Goal: Task Accomplishment & Management: Manage account settings

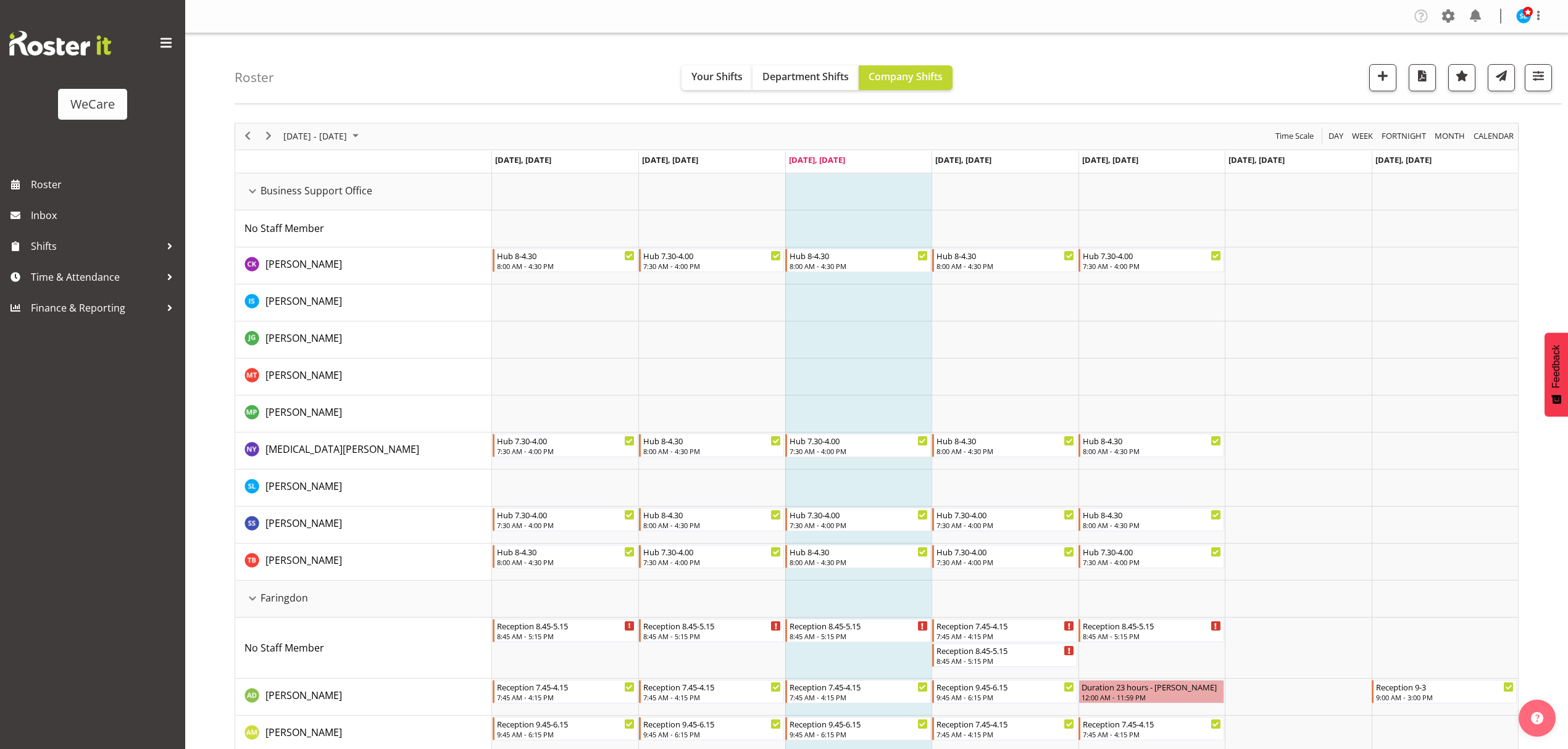
click at [1099, 74] on div "Roster Your Shifts Department Shifts Company Shifts All Locations Clear Busines…" at bounding box center [898, 69] width 1327 height 71
click at [1536, 80] on span "button" at bounding box center [1539, 76] width 16 height 16
click at [1449, 166] on button "3 Departments" at bounding box center [1464, 153] width 156 height 27
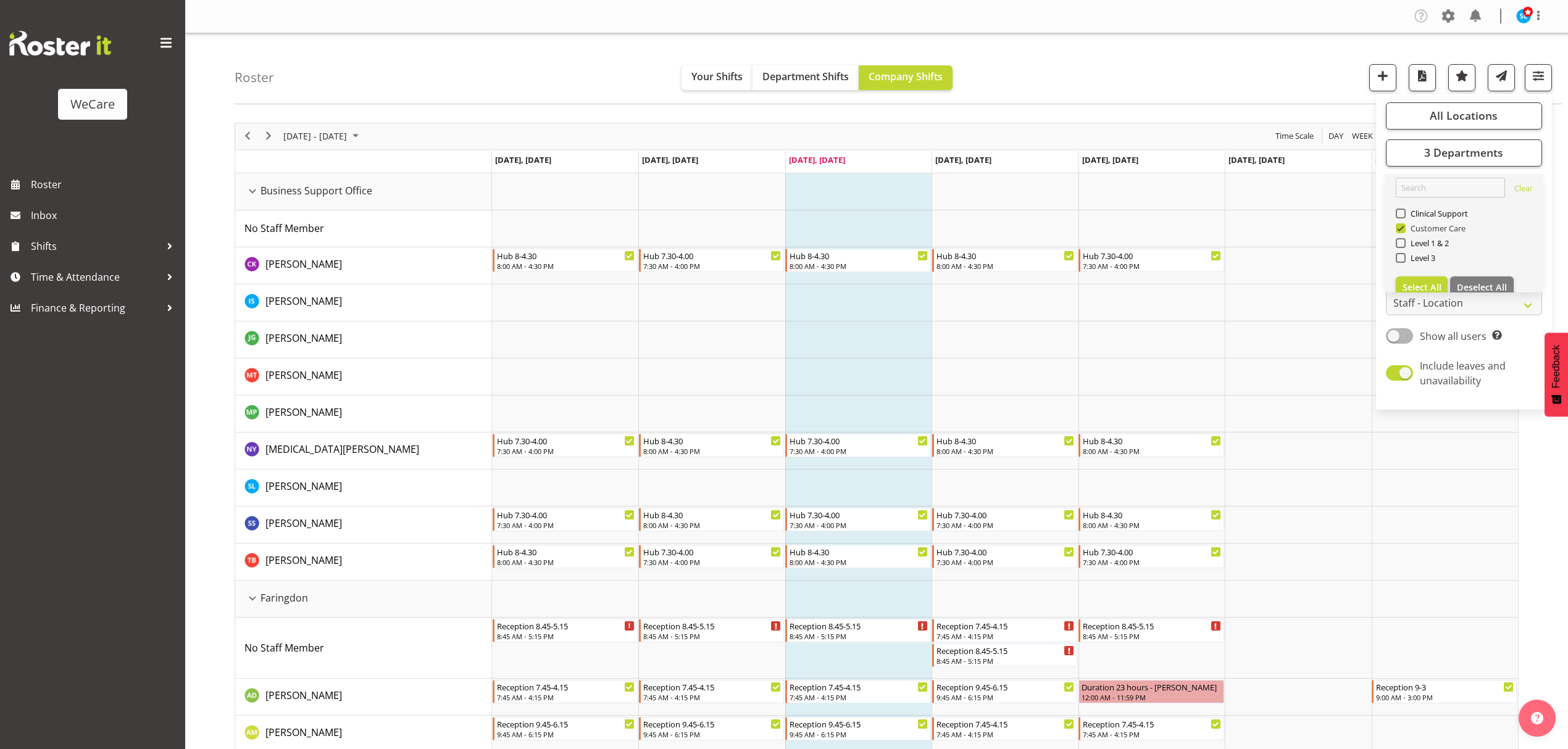
click at [1406, 228] on span "Customer Care" at bounding box center [1436, 228] width 60 height 10
click at [1404, 228] on input "Customer Care" at bounding box center [1400, 228] width 8 height 8
checkbox input "false"
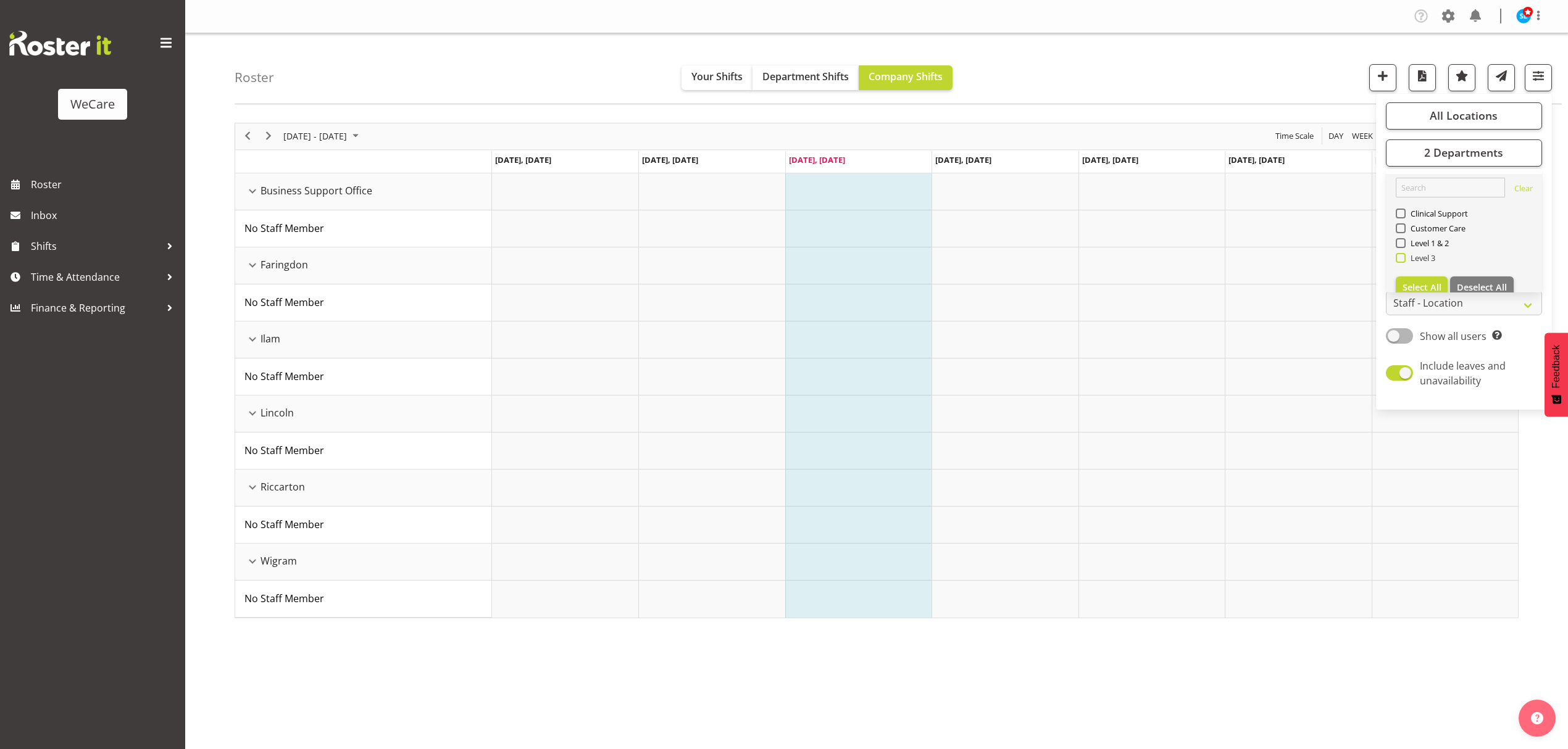
click at [1402, 257] on span at bounding box center [1400, 258] width 10 height 10
click at [1402, 257] on input "Level 3" at bounding box center [1400, 258] width 8 height 8
checkbox input "true"
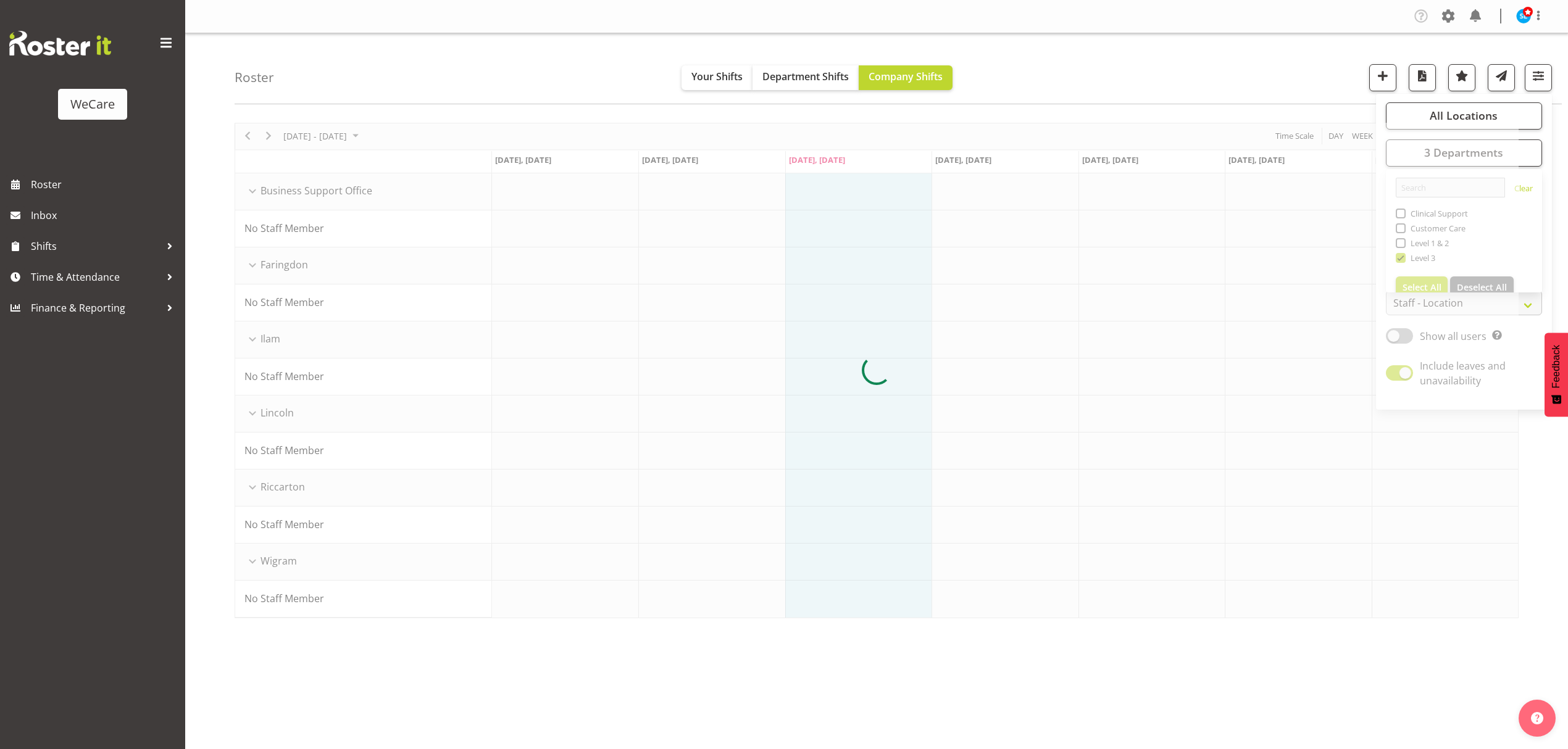
click at [1296, 73] on div "Roster Your Shifts Department Shifts Company Shifts All Locations Clear Busines…" at bounding box center [898, 69] width 1327 height 71
click at [1530, 80] on span "button" at bounding box center [1539, 76] width 16 height 16
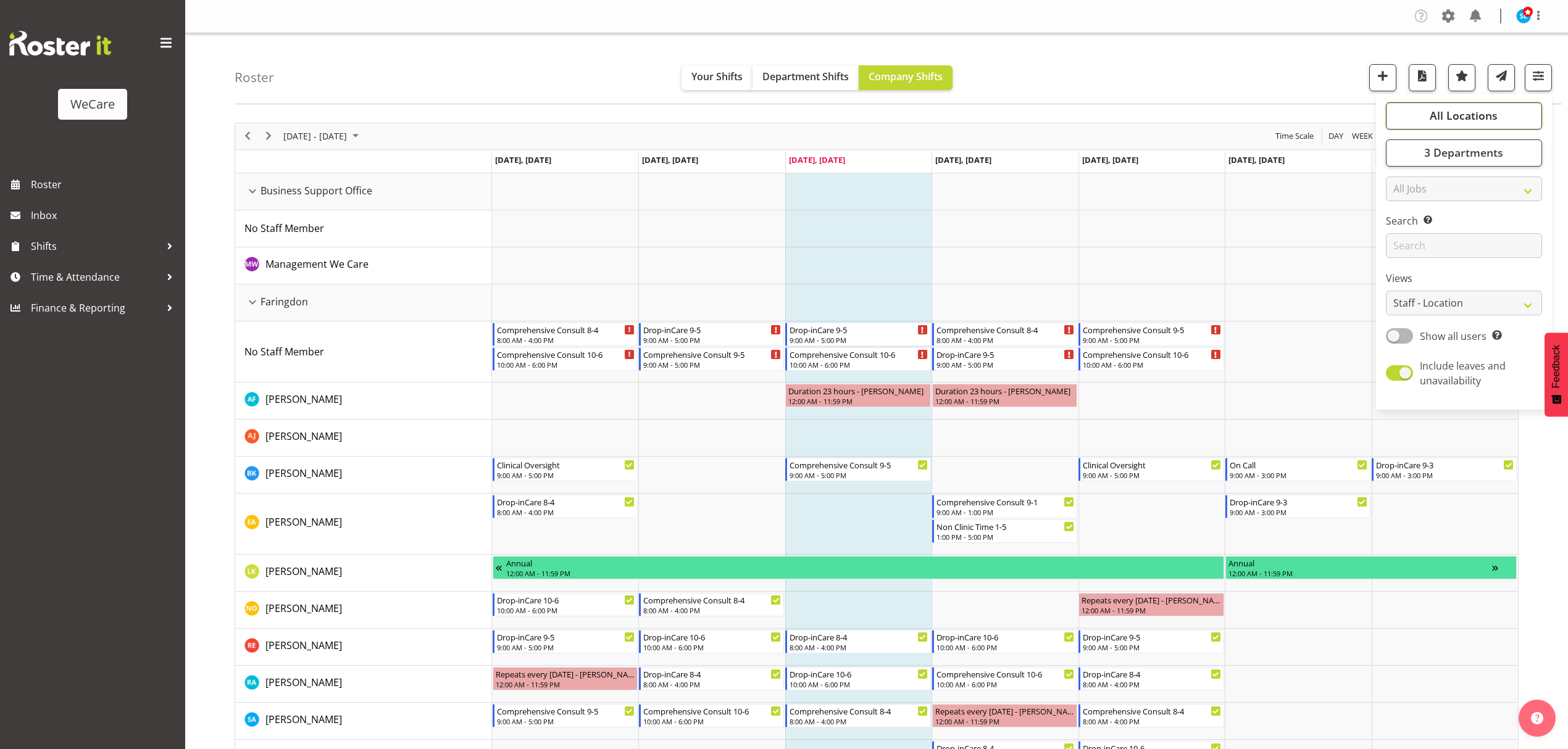
click at [1456, 127] on button "All Locations" at bounding box center [1464, 116] width 156 height 27
click at [1488, 233] on span "Deselect All" at bounding box center [1482, 235] width 50 height 11
checkbox input "false"
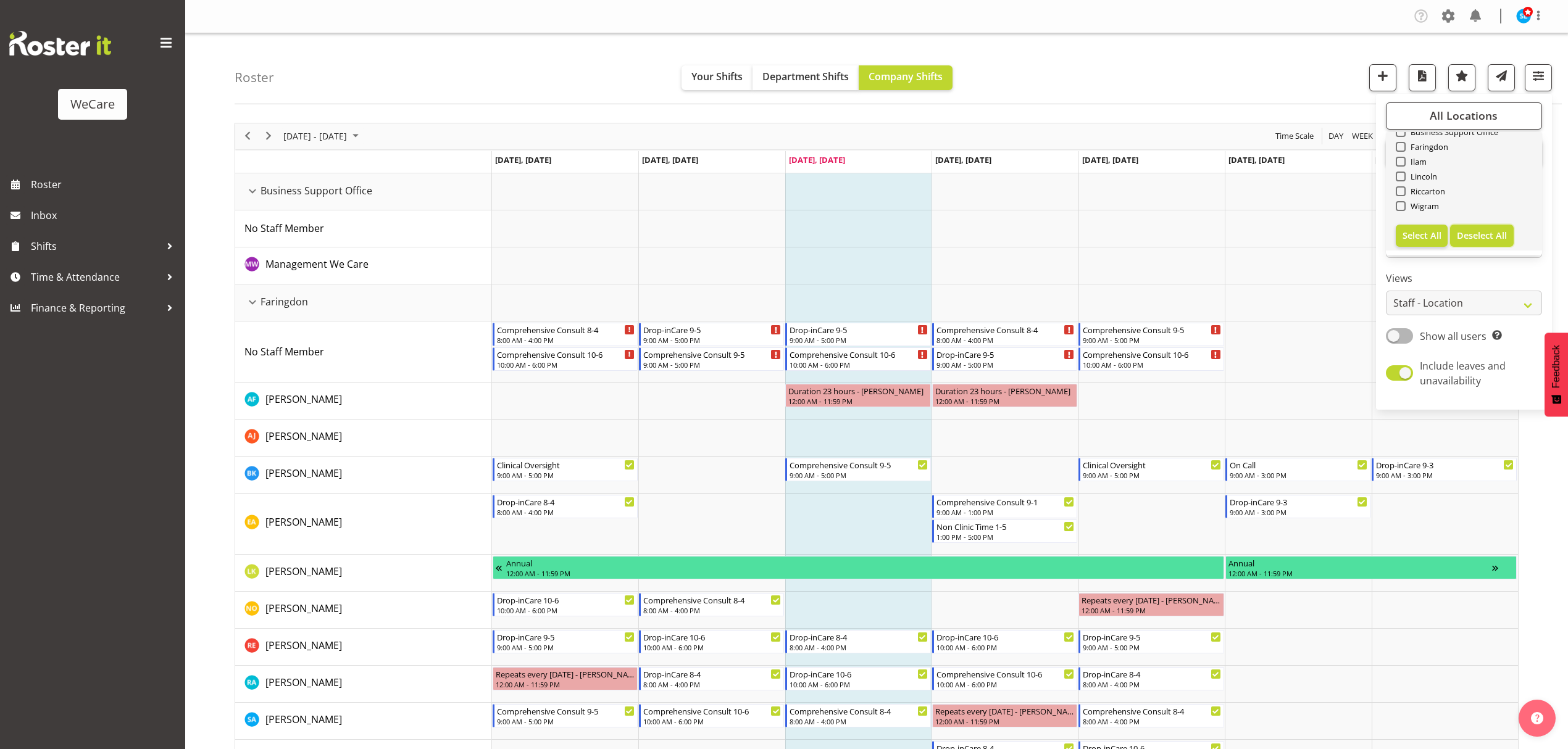
checkbox input "false"
click at [1396, 204] on span at bounding box center [1400, 206] width 10 height 10
click at [1396, 204] on input "Wigram" at bounding box center [1400, 206] width 8 height 8
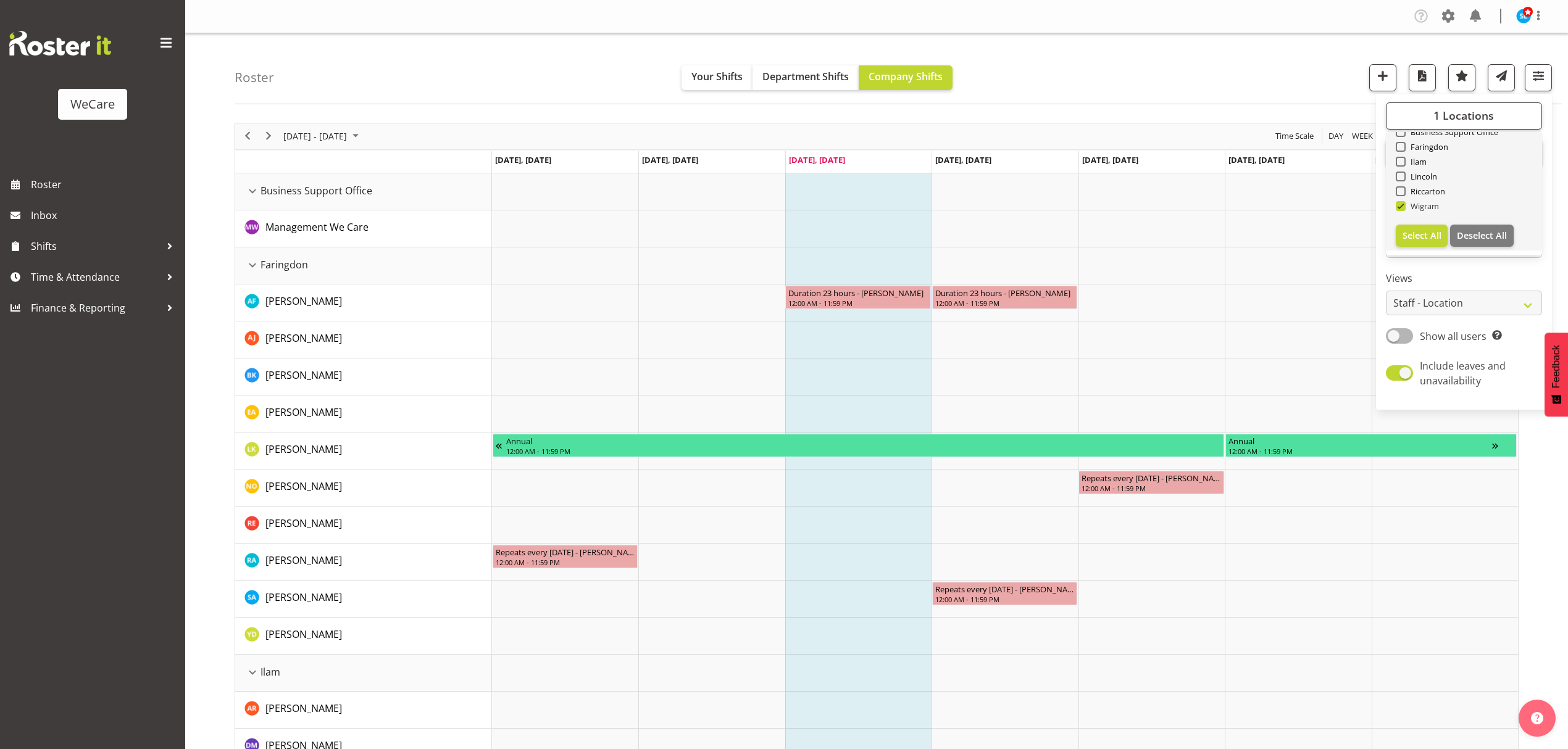
click at [1406, 208] on span "Wigram" at bounding box center [1423, 206] width 34 height 10
click at [1404, 208] on input "Wigram" at bounding box center [1400, 206] width 8 height 8
checkbox input "false"
click at [1399, 145] on span at bounding box center [1400, 147] width 10 height 10
click at [1399, 145] on input "Faringdon" at bounding box center [1400, 147] width 8 height 8
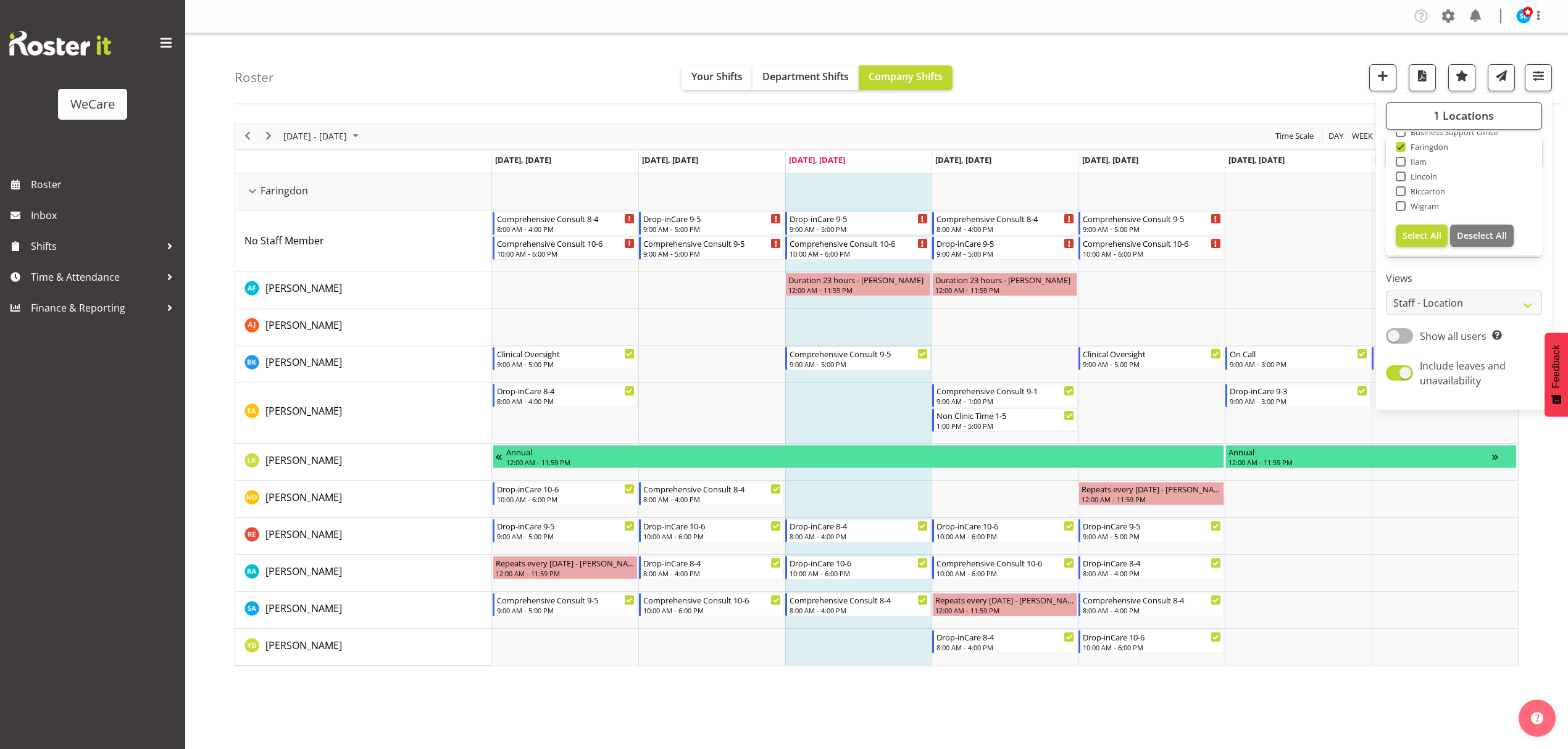
drag, startPoint x: 1262, startPoint y: 53, endPoint x: 1228, endPoint y: 52, distance: 34.0
click at [1228, 52] on div "Roster Your Shifts Department Shifts Company Shifts 1 Locations Clear Business …" at bounding box center [898, 69] width 1327 height 71
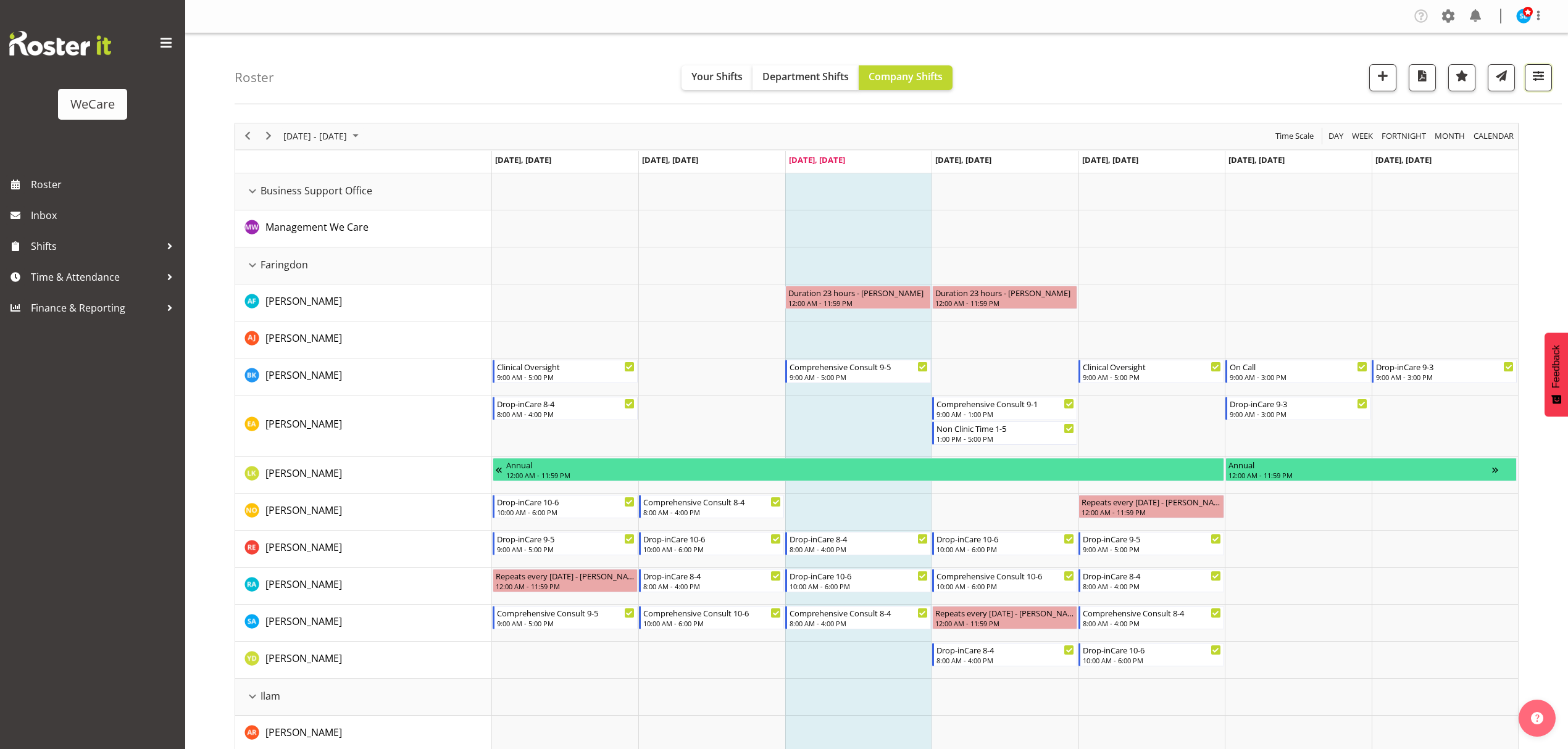
click at [1542, 74] on span "button" at bounding box center [1539, 76] width 16 height 16
click at [1442, 146] on span "3 Departments" at bounding box center [1464, 152] width 79 height 15
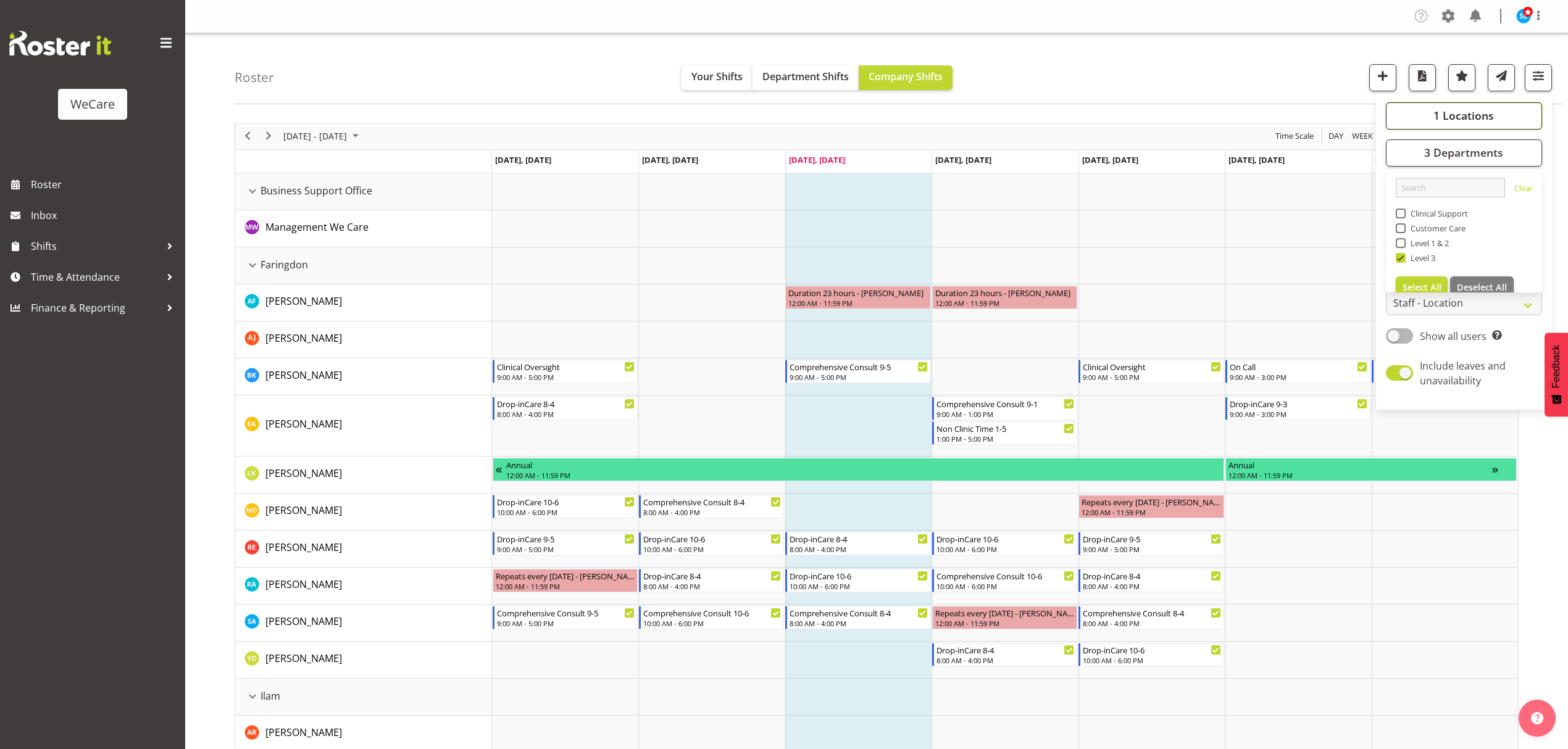
click at [1452, 113] on span "1 Locations" at bounding box center [1464, 115] width 60 height 15
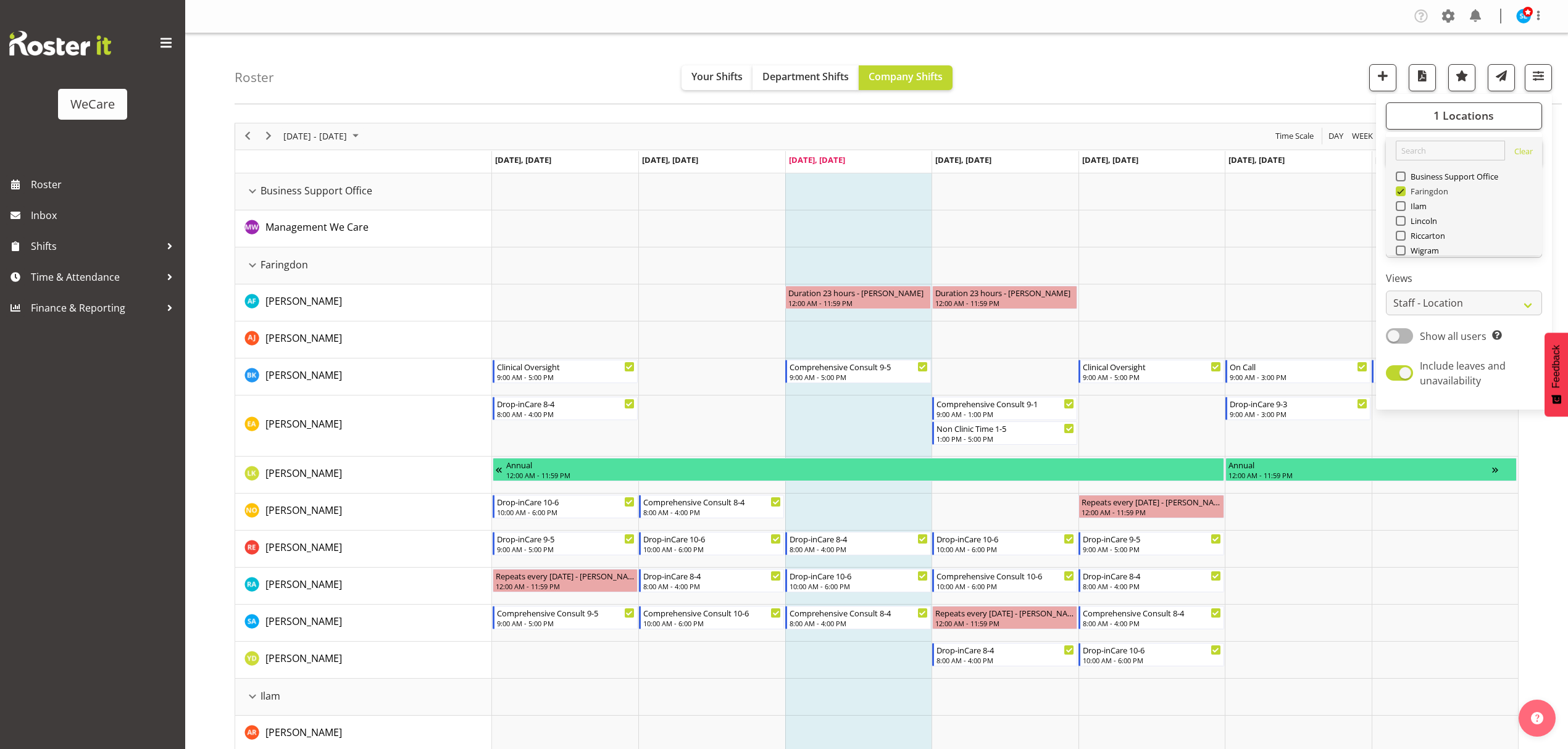
click at [1402, 195] on span at bounding box center [1400, 191] width 10 height 10
click at [1402, 195] on input "Faringdon" at bounding box center [1400, 191] width 8 height 8
checkbox input "false"
click at [1406, 253] on span "Wigram" at bounding box center [1423, 251] width 34 height 10
click at [1404, 253] on input "Wigram" at bounding box center [1400, 250] width 8 height 8
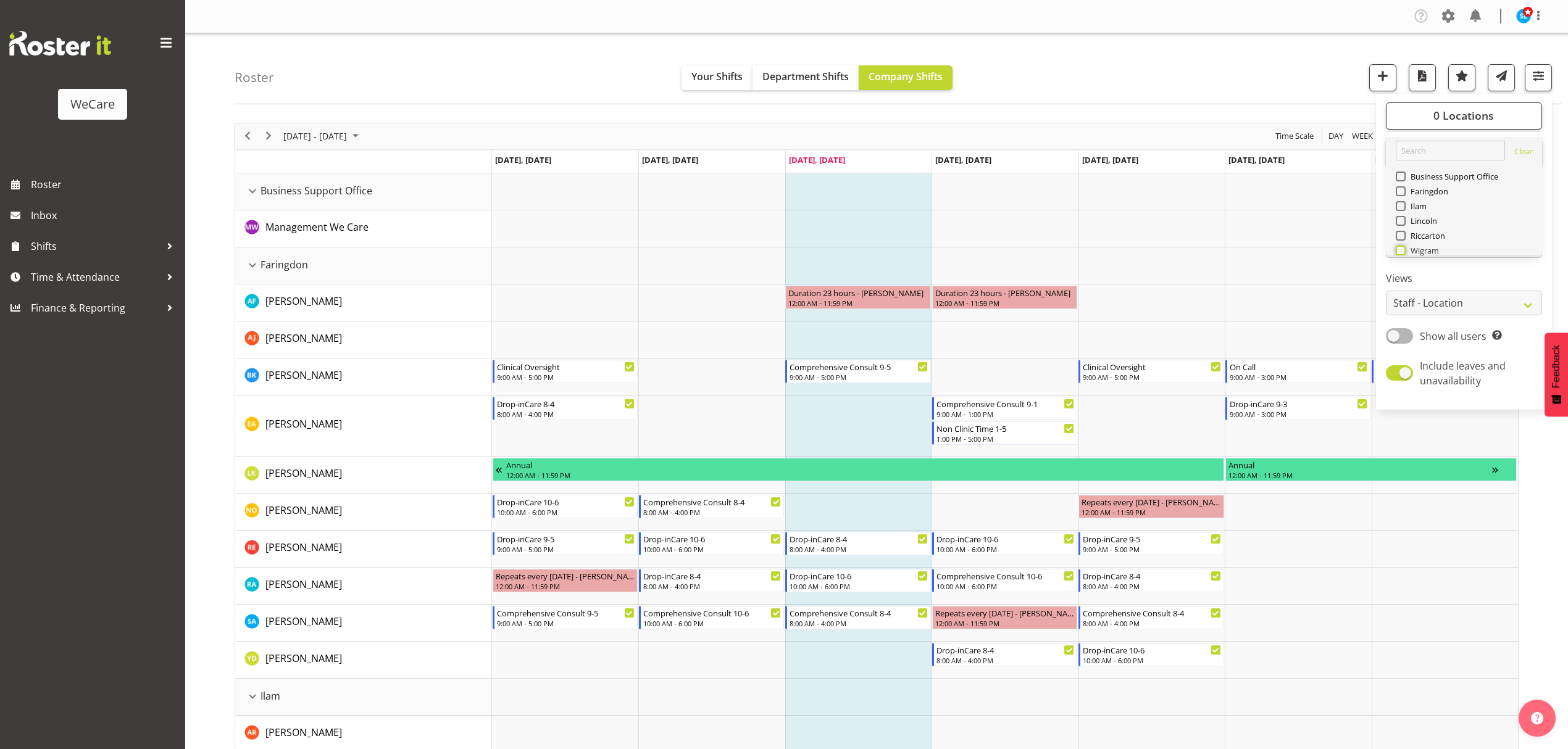
checkbox input "true"
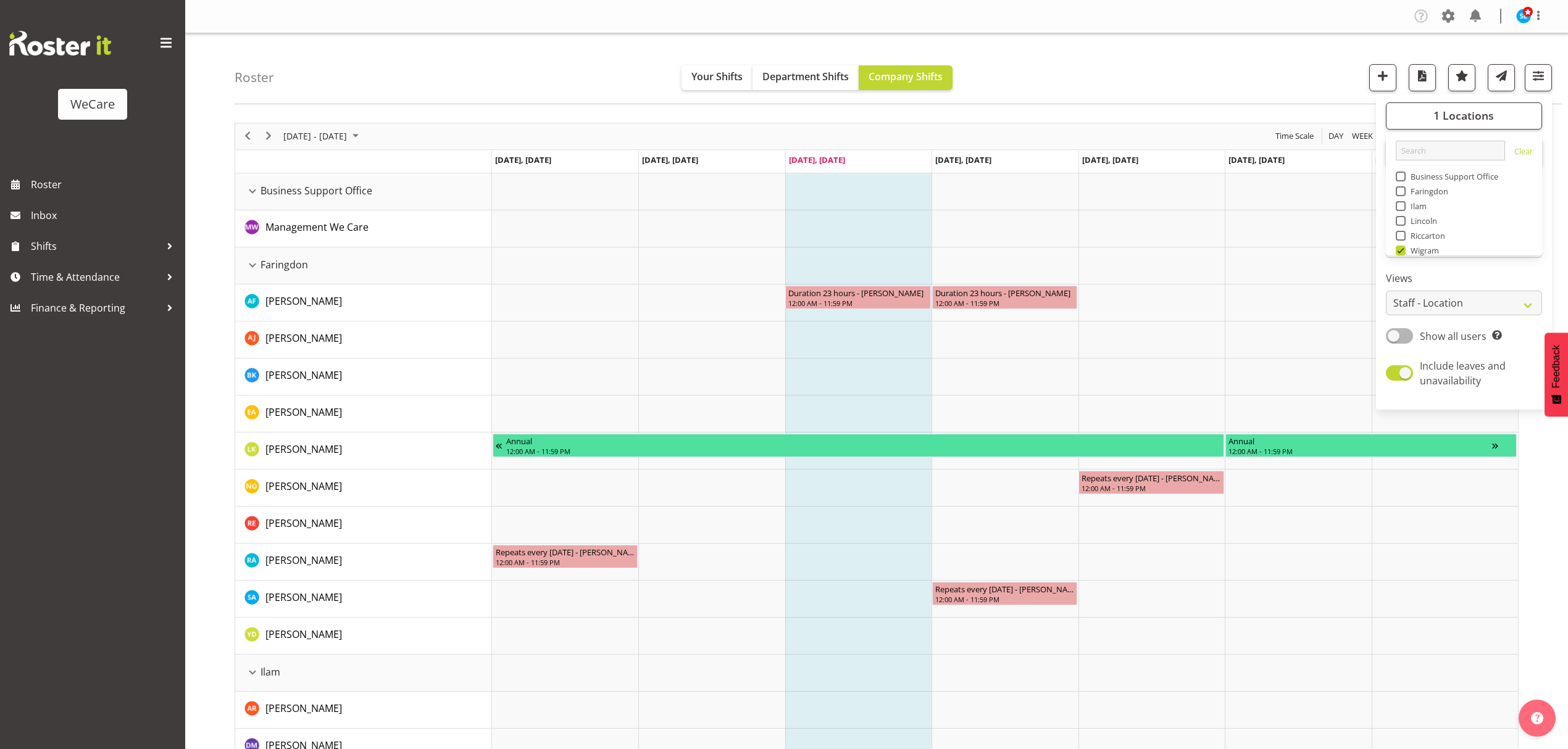
click at [1289, 72] on div "Roster Your Shifts Department Shifts Company Shifts 1 Locations Clear Business …" at bounding box center [898, 69] width 1327 height 71
click at [1530, 79] on span "button" at bounding box center [1539, 76] width 16 height 16
click at [1402, 338] on span at bounding box center [1400, 336] width 27 height 15
click at [1394, 338] on input "Show all users Show only rostered employees" at bounding box center [1390, 336] width 8 height 8
checkbox input "true"
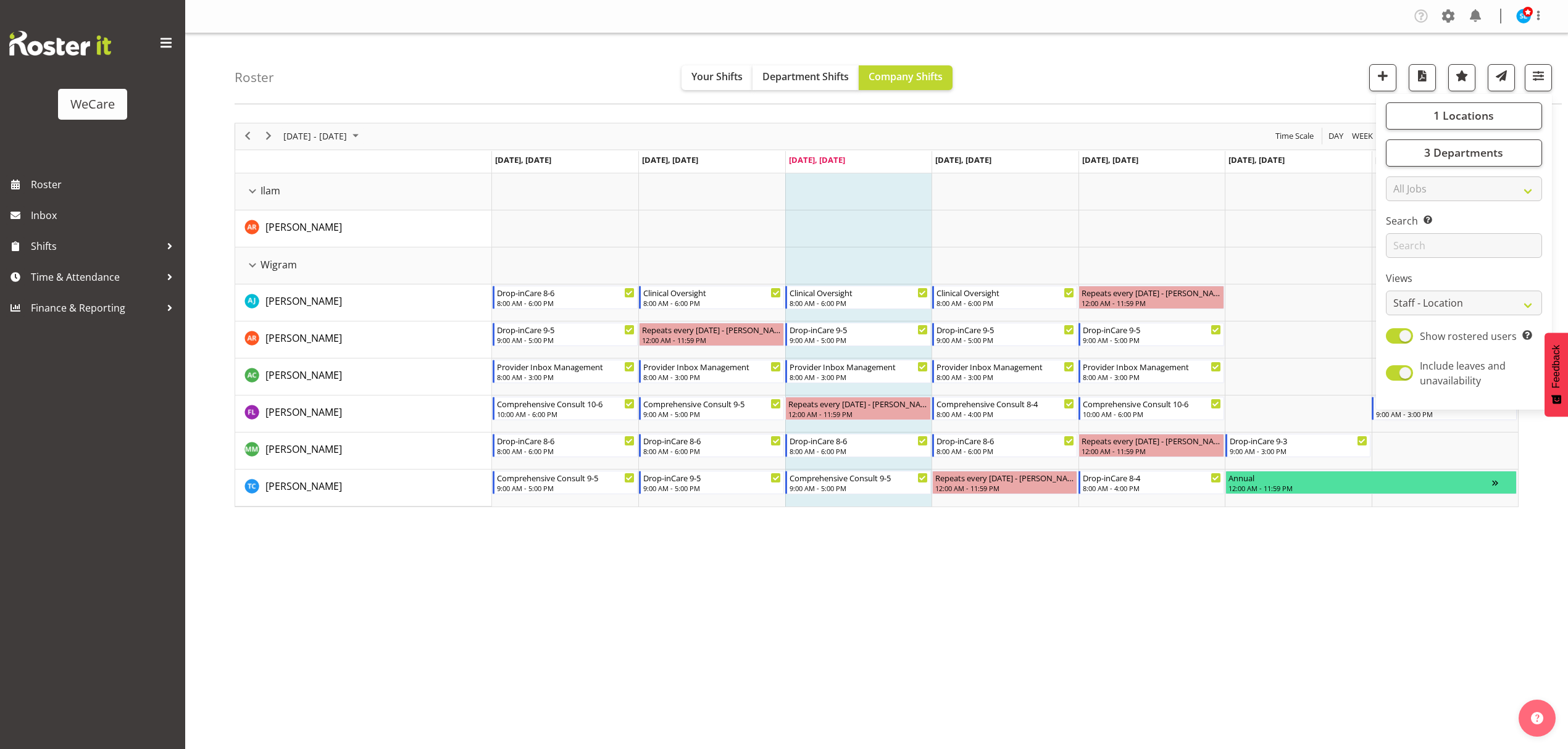
click at [1258, 642] on div "Company Settings Roles & Skills Tasks Jobs Employees Locations & Departments Ac…" at bounding box center [876, 374] width 1383 height 749
click at [1313, 589] on div "[DATE] - [DATE] [DATE] Day Week Fortnight Month calendar Month Agenda Time Scal…" at bounding box center [901, 360] width 1333 height 494
click at [1532, 82] on span "button" at bounding box center [1539, 76] width 16 height 16
click at [1435, 153] on span "3 Departments" at bounding box center [1464, 152] width 79 height 15
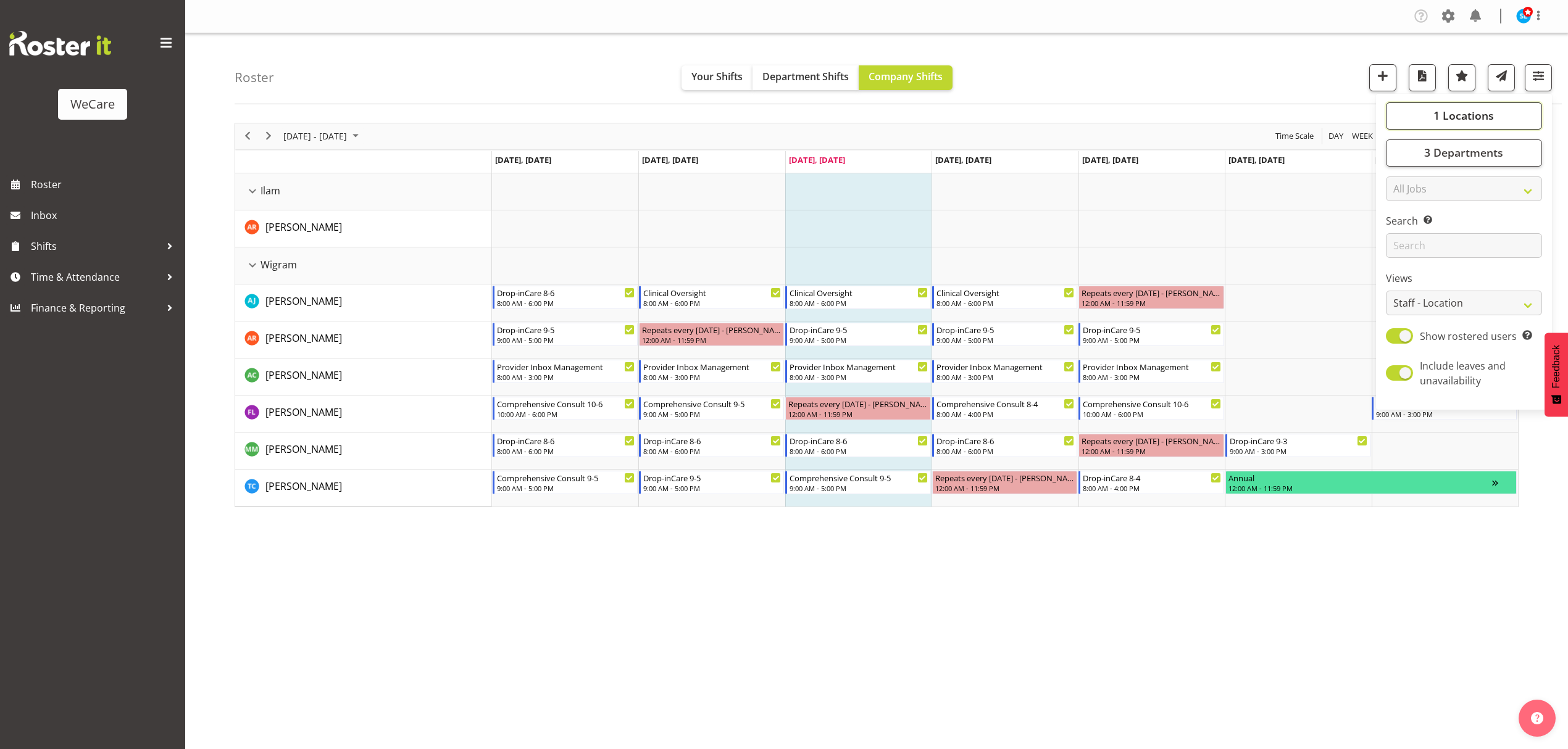
click at [1431, 119] on button "1 Locations" at bounding box center [1464, 116] width 156 height 27
click at [1282, 85] on div "Roster Your Shifts Department Shifts Company Shifts 1 Locations Clear Business …" at bounding box center [898, 69] width 1327 height 71
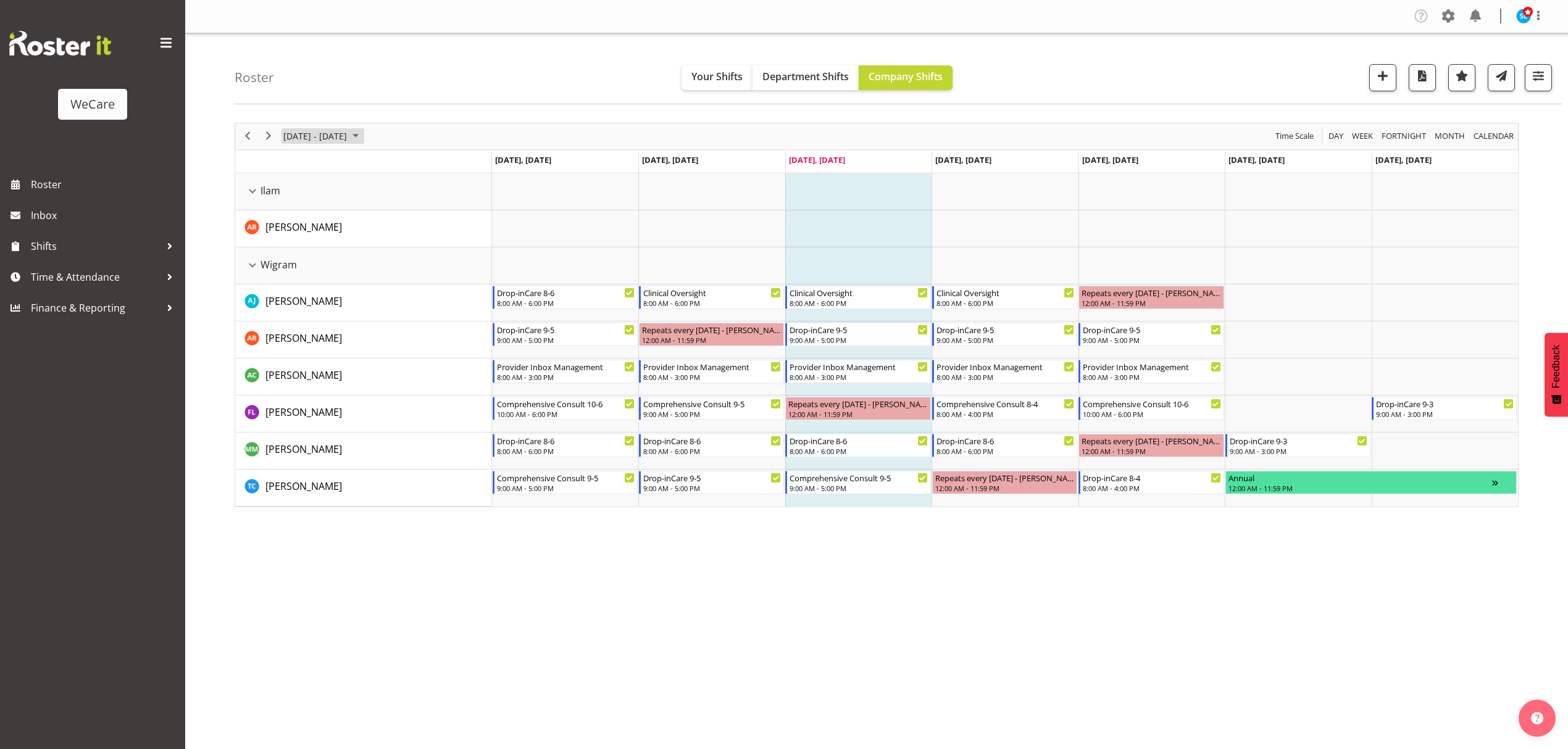
click at [326, 139] on span "[DATE] - [DATE]" at bounding box center [315, 136] width 66 height 15
click at [415, 168] on span "next month" at bounding box center [413, 167] width 21 height 22
click at [808, 605] on div "Company Settings Roles & Skills Tasks Jobs Employees Locations & Departments Ac…" at bounding box center [876, 374] width 1383 height 749
click at [324, 137] on span "[DATE] - [DATE]" at bounding box center [315, 136] width 66 height 15
click at [300, 230] on span "3" at bounding box center [296, 231] width 19 height 19
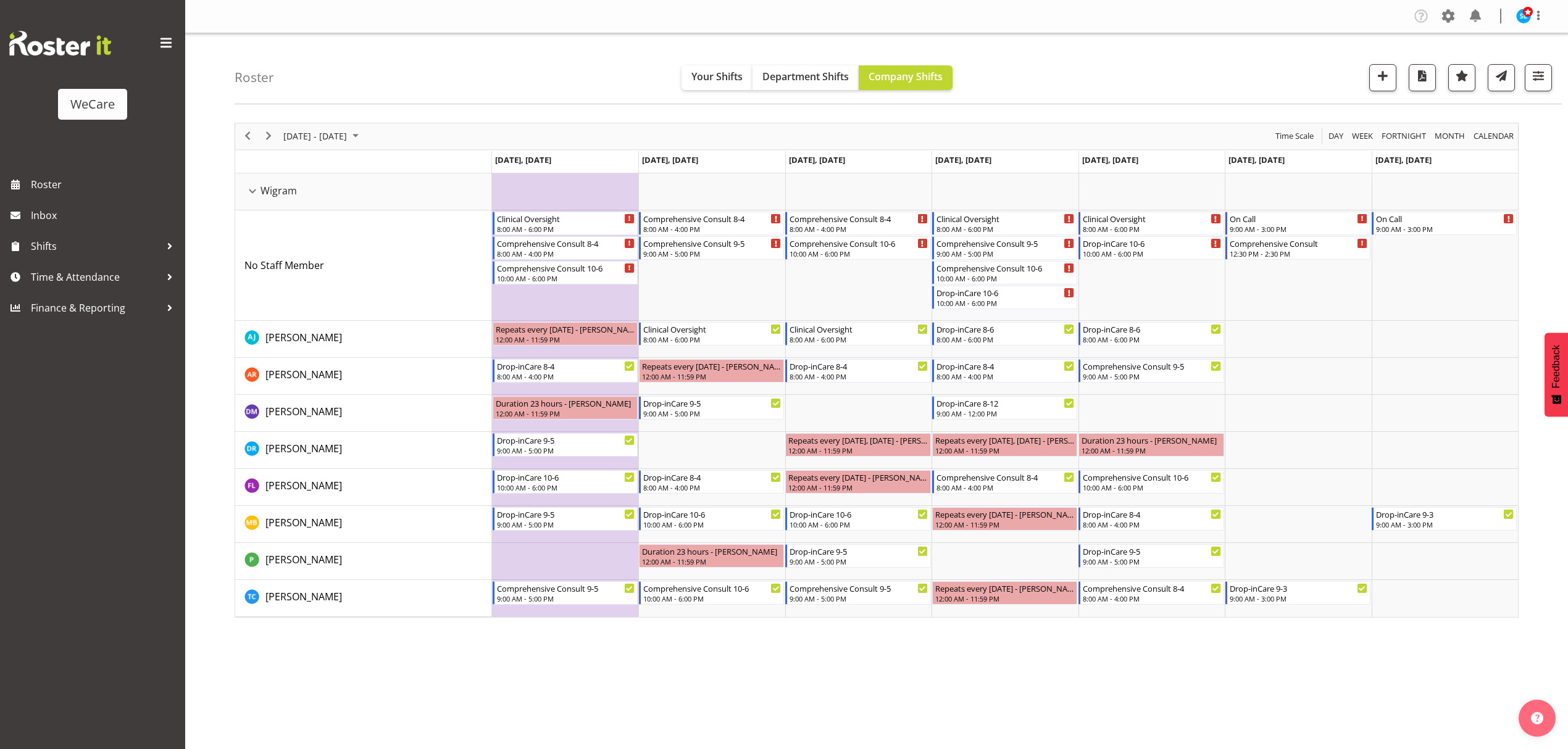
click at [786, 654] on div "Company Settings Roles & Skills Tasks Jobs Employees Locations & Departments Ac…" at bounding box center [876, 374] width 1383 height 749
click at [658, 644] on div "Company Settings Roles & Skills Tasks Jobs Employees Locations & Departments Ac…" at bounding box center [876, 374] width 1383 height 749
click at [1550, 85] on button "button" at bounding box center [1539, 78] width 27 height 27
click at [1480, 153] on span "3 Departments" at bounding box center [1464, 152] width 79 height 15
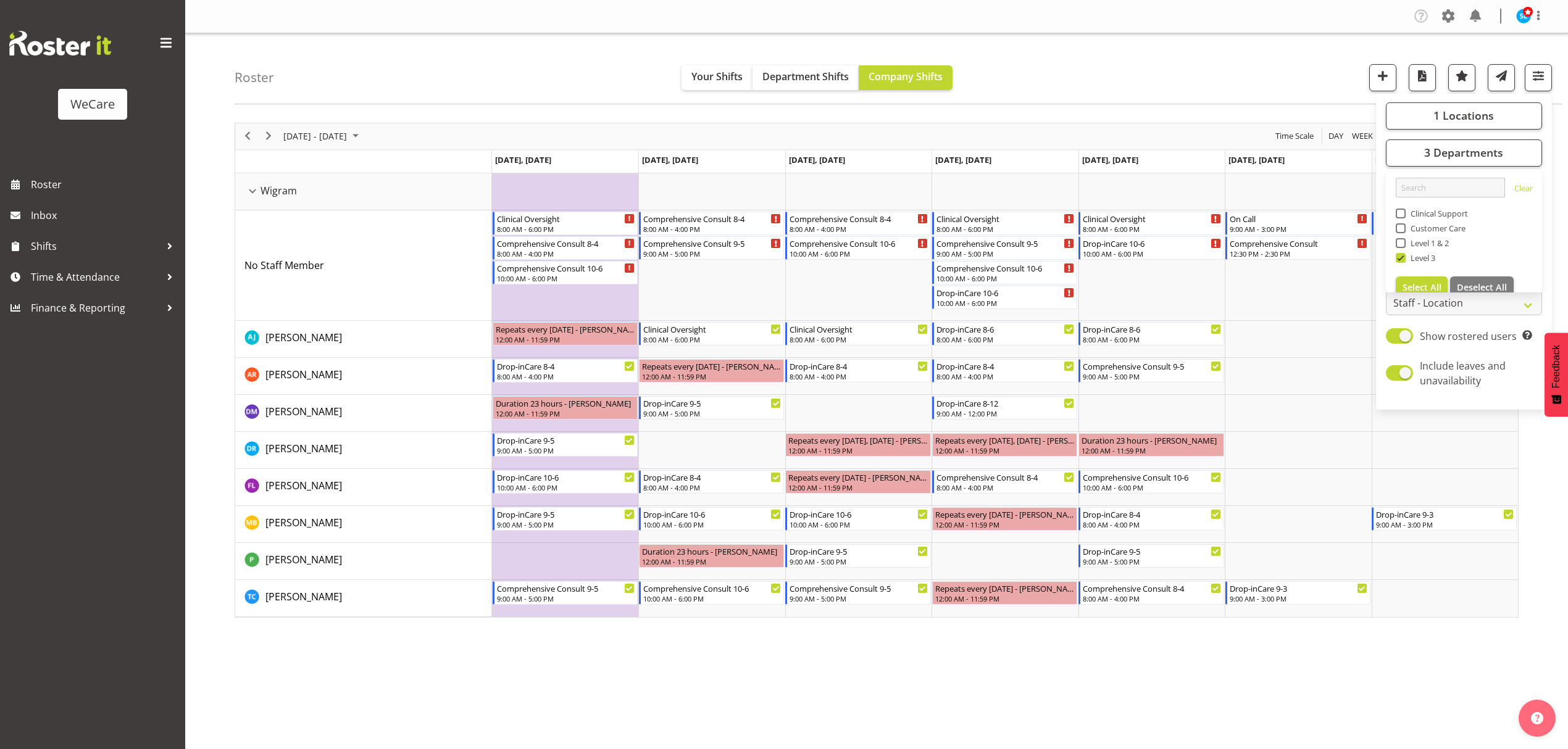
click at [1467, 134] on div "1 Locations Clear Business Support Office [GEOGRAPHIC_DATA] Ilam [GEOGRAPHIC_DA…" at bounding box center [1464, 251] width 176 height 306
click at [1467, 152] on span "3 Departments" at bounding box center [1464, 152] width 79 height 15
click at [1278, 55] on div "Roster Your Shifts Department Shifts Company Shifts 1 Locations Clear Business …" at bounding box center [898, 69] width 1327 height 71
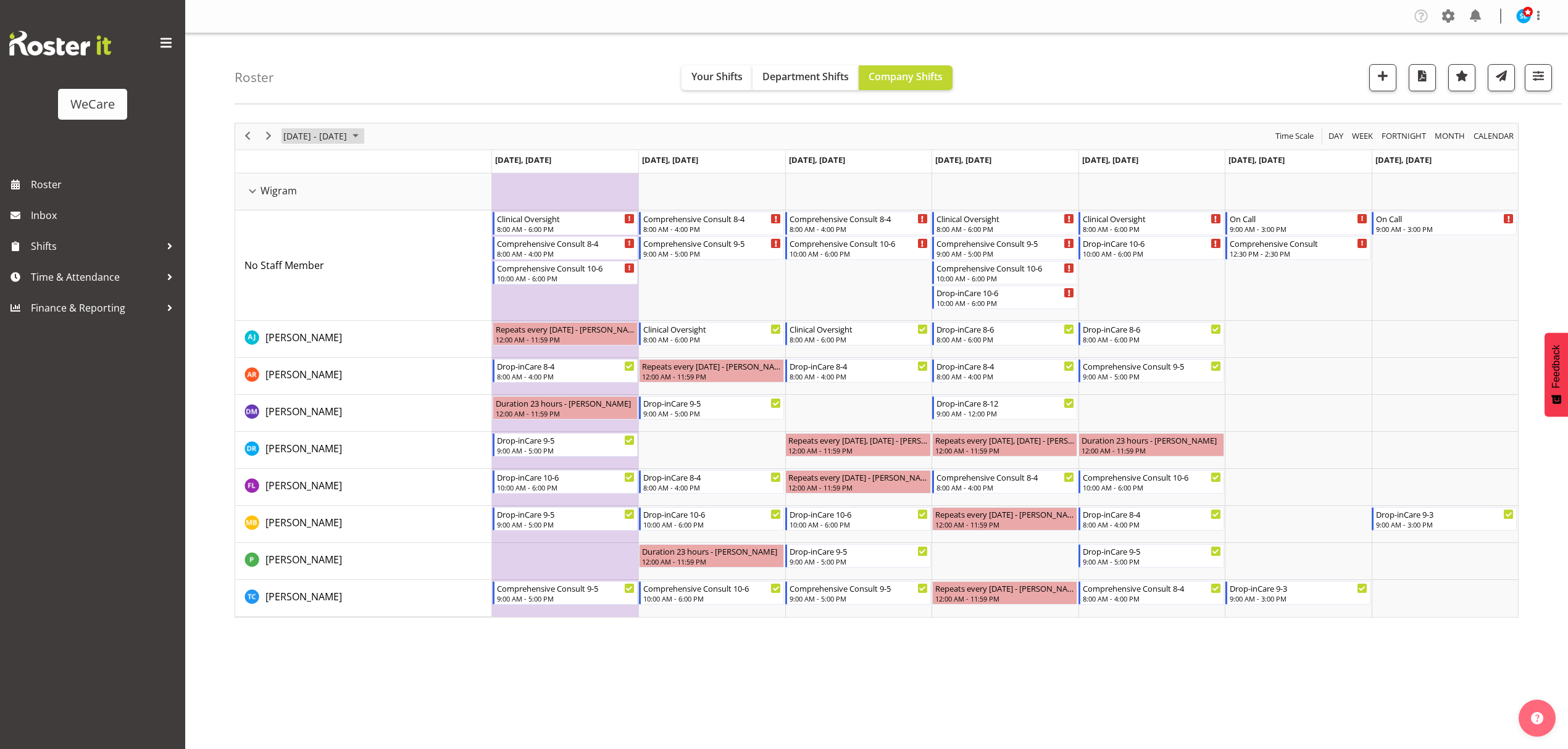
click at [318, 135] on span "[DATE] - [DATE]" at bounding box center [315, 136] width 66 height 15
click at [302, 255] on span "10" at bounding box center [296, 252] width 19 height 19
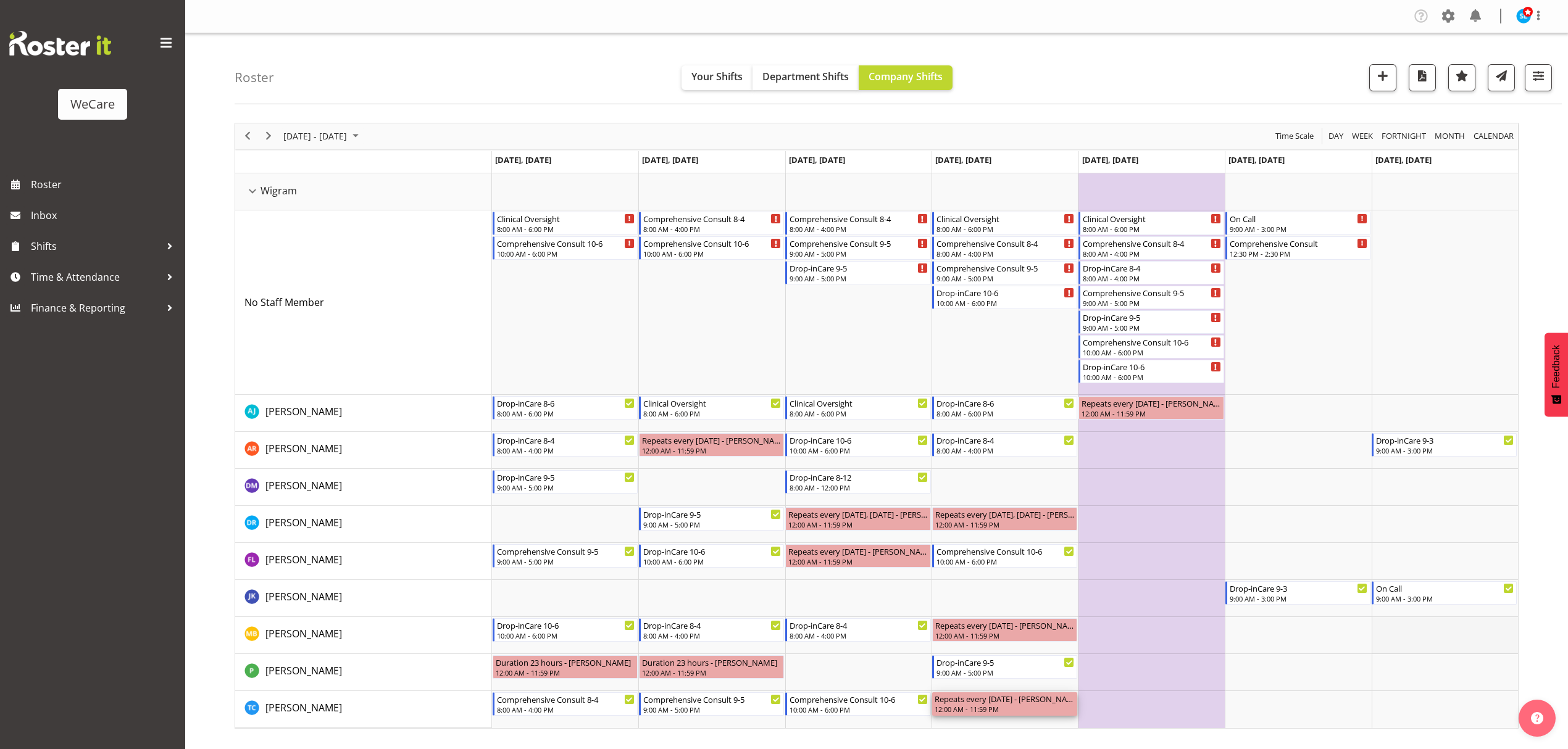
click at [1337, 636] on div "Clinical Oversight 8:00 AM - 6:00 PM Comprehensive Consult [DATE] 10:00 AM - 6:…" at bounding box center [1005, 451] width 1026 height 555
click at [348, 141] on span "[DATE] - [DATE]" at bounding box center [315, 136] width 66 height 15
click at [297, 271] on span "17" at bounding box center [296, 273] width 19 height 19
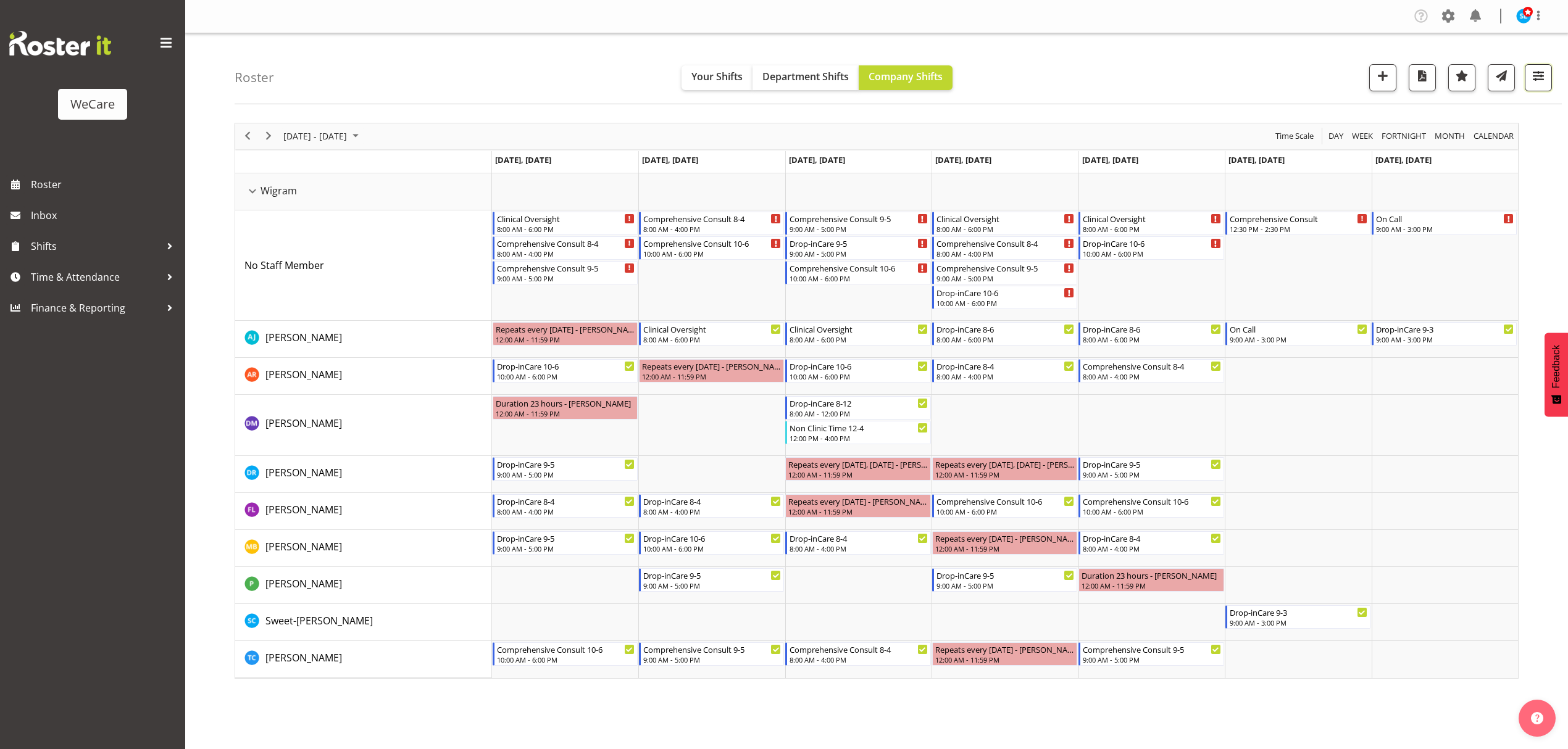
click at [1537, 74] on span "button" at bounding box center [1539, 76] width 16 height 16
click at [1480, 148] on span "3 Departments" at bounding box center [1464, 152] width 79 height 15
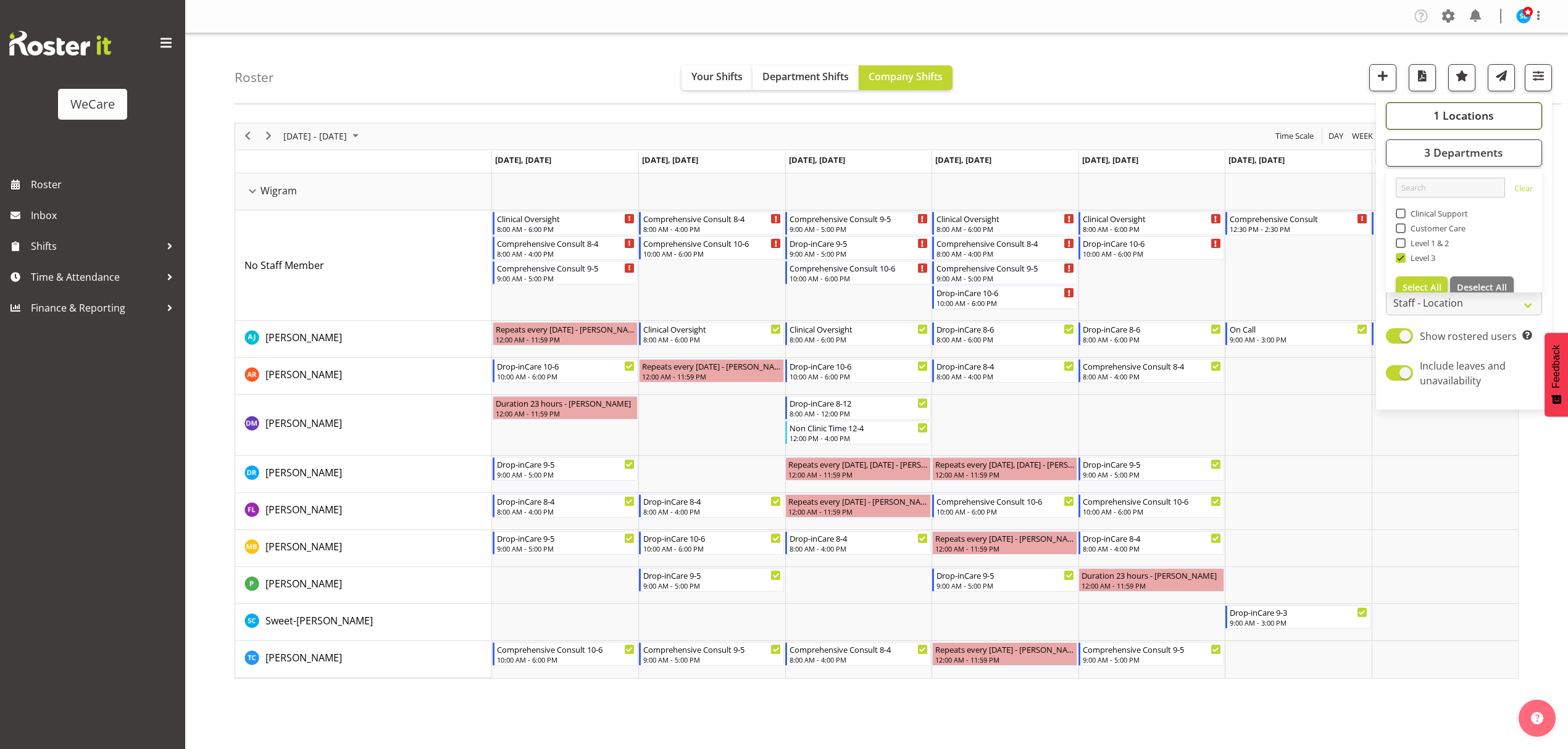
click at [1475, 121] on span "1 Locations" at bounding box center [1464, 115] width 60 height 15
click at [1261, 58] on div "Roster Your Shifts Department Shifts Company Shifts 1 Locations Clear Business …" at bounding box center [898, 69] width 1327 height 71
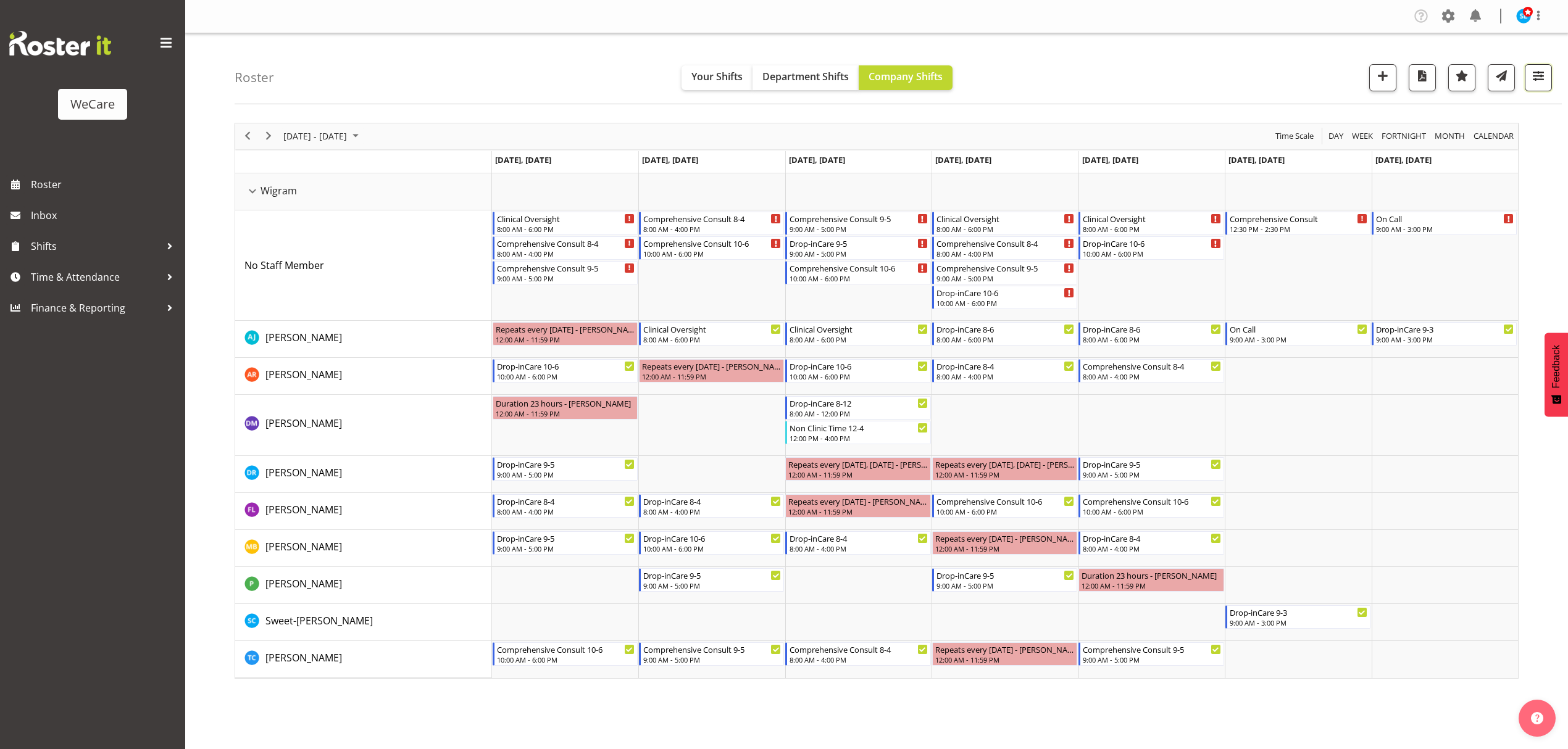
click at [1535, 86] on button "button" at bounding box center [1539, 78] width 27 height 27
click at [1514, 154] on button "3 Departments" at bounding box center [1464, 153] width 156 height 27
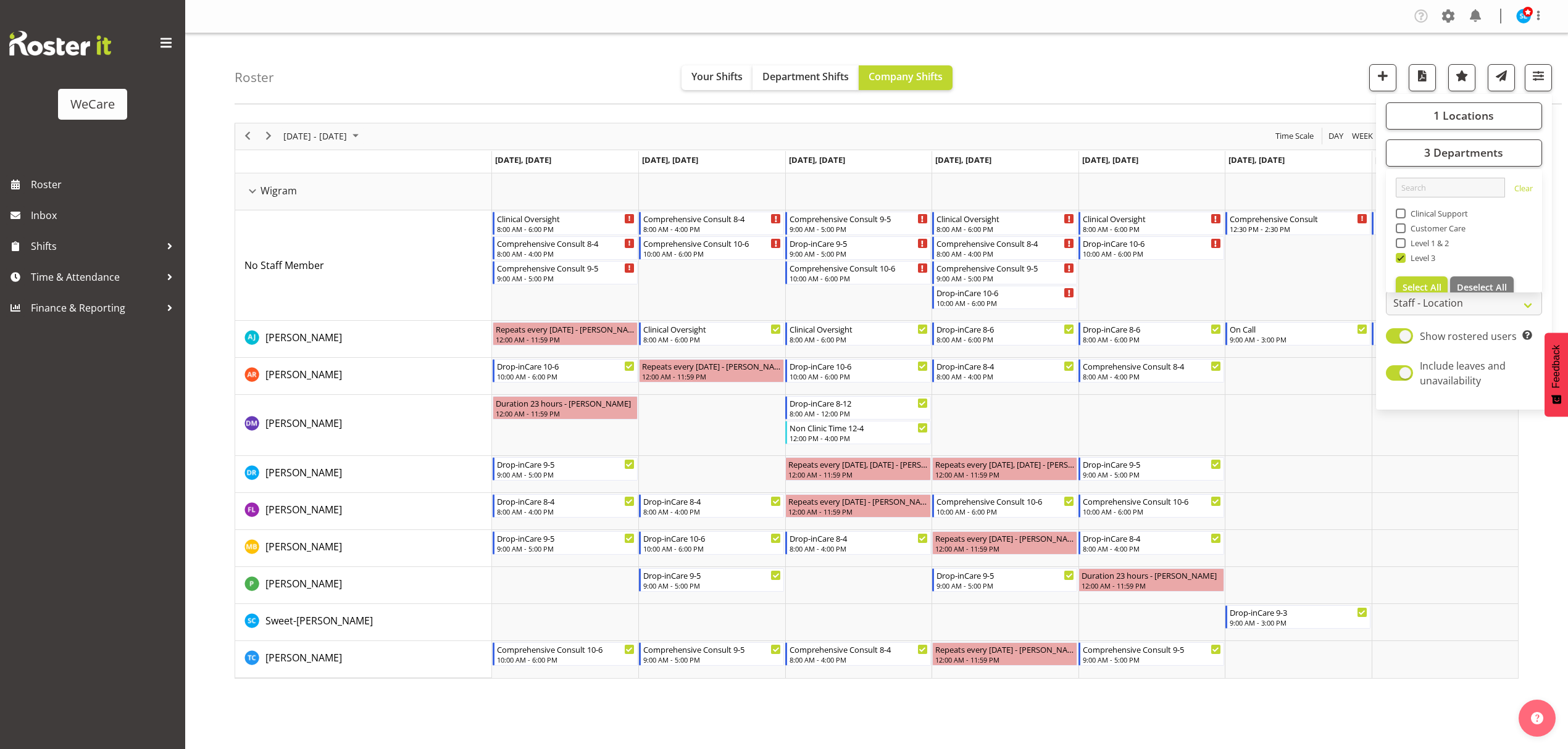
click at [1119, 89] on div "Roster Your Shifts Department Shifts Company Shifts 1 Locations Clear Business …" at bounding box center [898, 69] width 1327 height 71
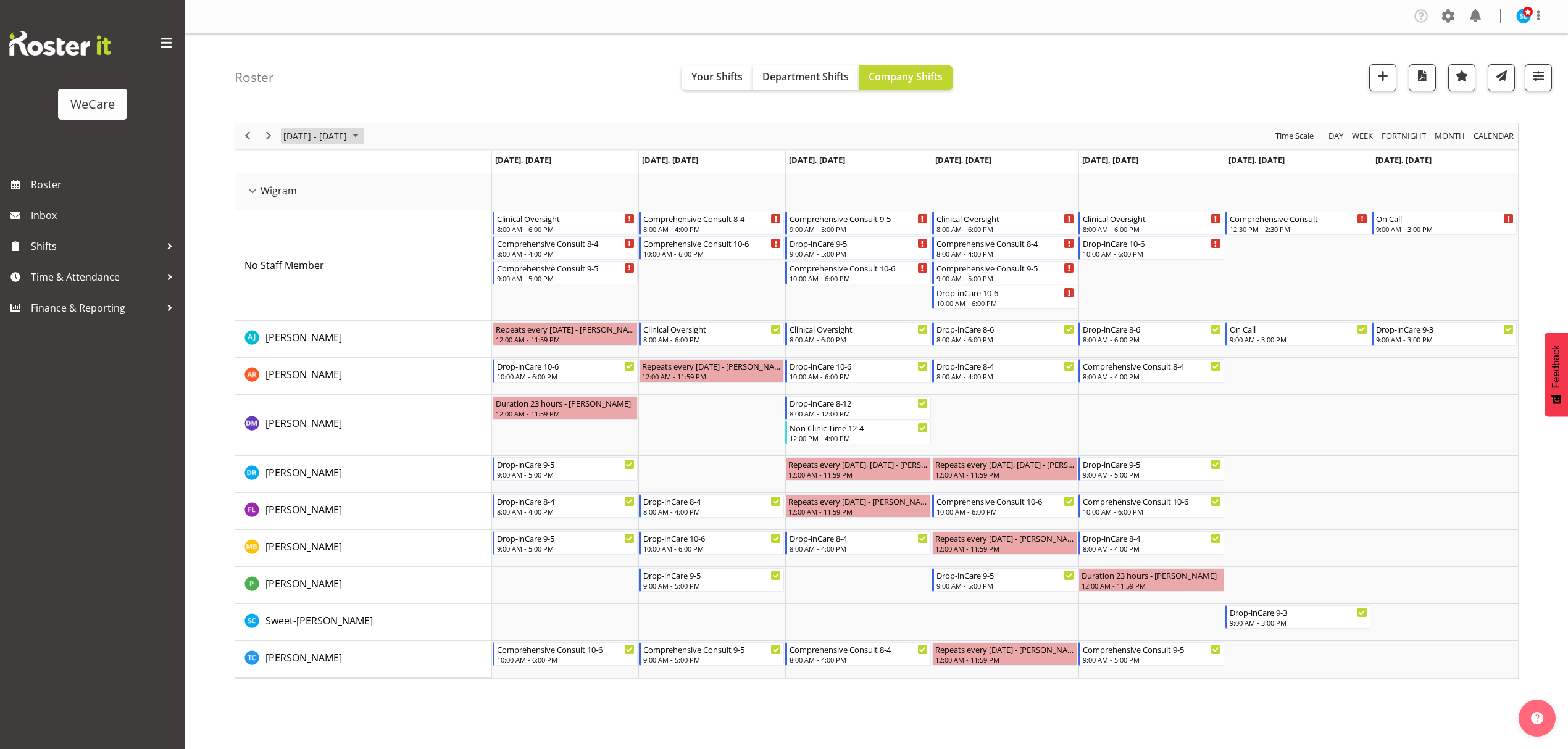
click at [337, 139] on span "[DATE] - [DATE]" at bounding box center [315, 136] width 66 height 15
click at [296, 294] on span "24" at bounding box center [296, 294] width 19 height 19
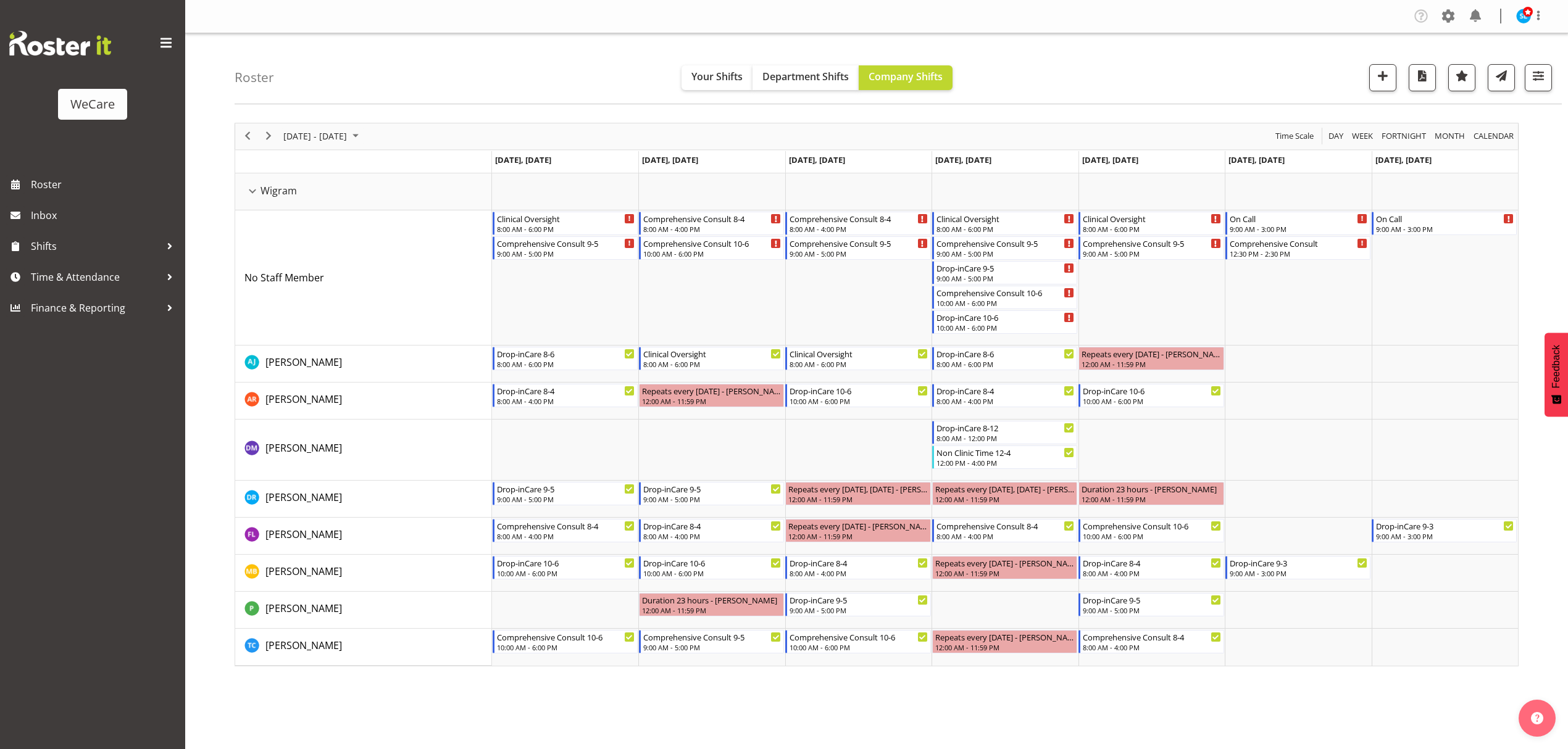
click at [633, 675] on div "[DATE] - [DATE] [DATE] Day Week Fortnight Month calendar Month Agenda Time Scal…" at bounding box center [901, 394] width 1333 height 562
click at [245, 137] on span "Previous" at bounding box center [247, 136] width 15 height 15
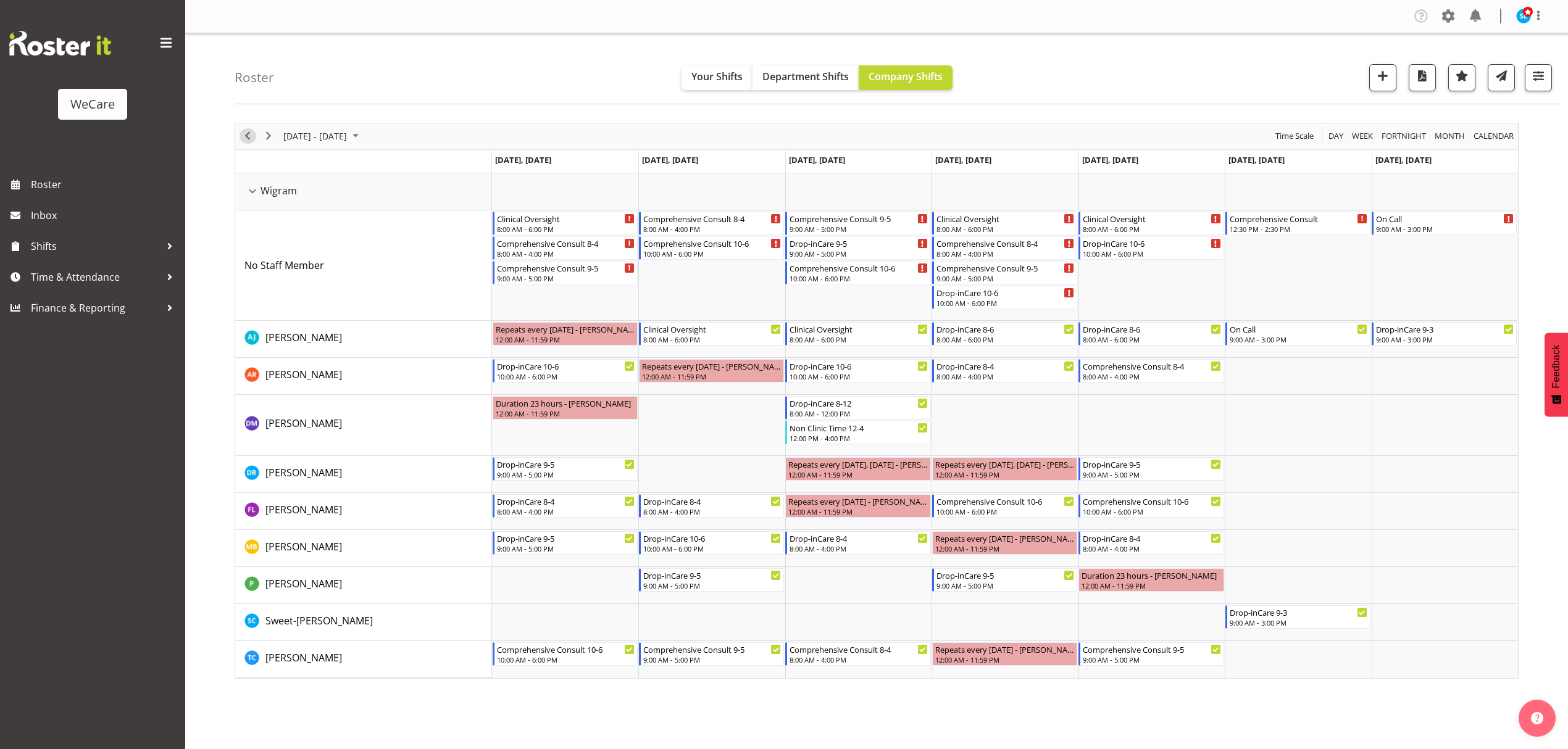
click at [247, 137] on span "Previous" at bounding box center [247, 136] width 15 height 15
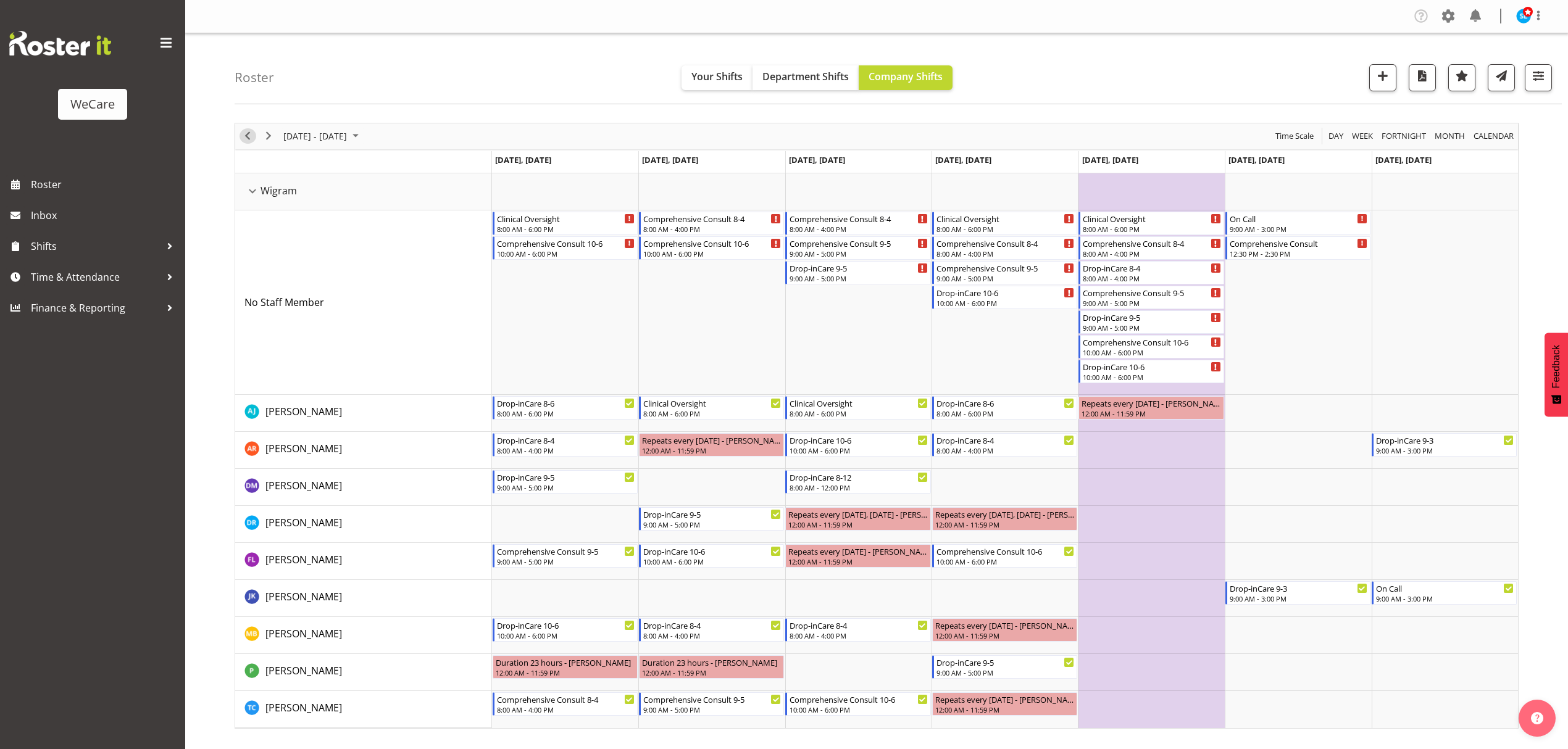
click at [247, 137] on span "Previous" at bounding box center [247, 136] width 15 height 15
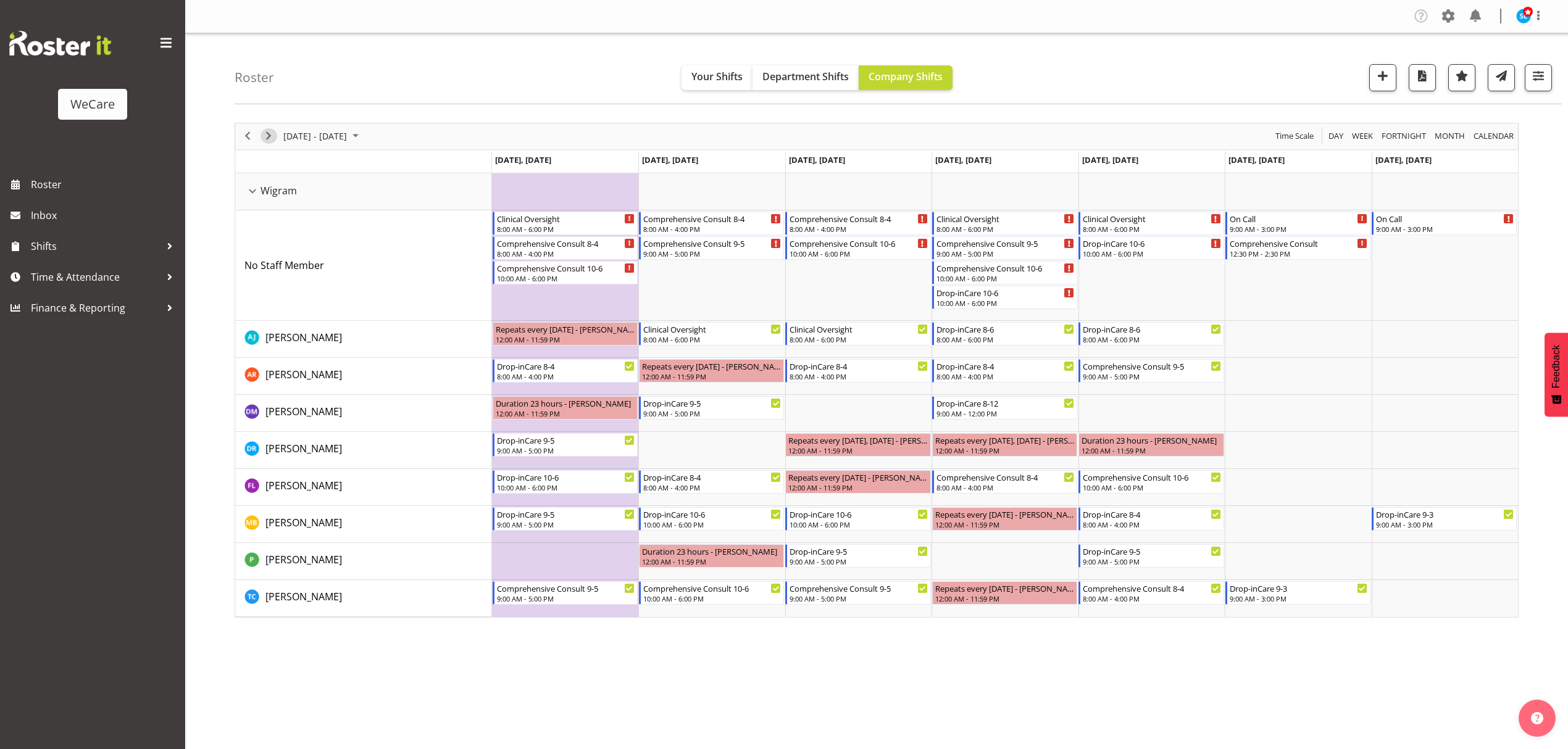
click at [274, 138] on span "Next" at bounding box center [269, 136] width 15 height 15
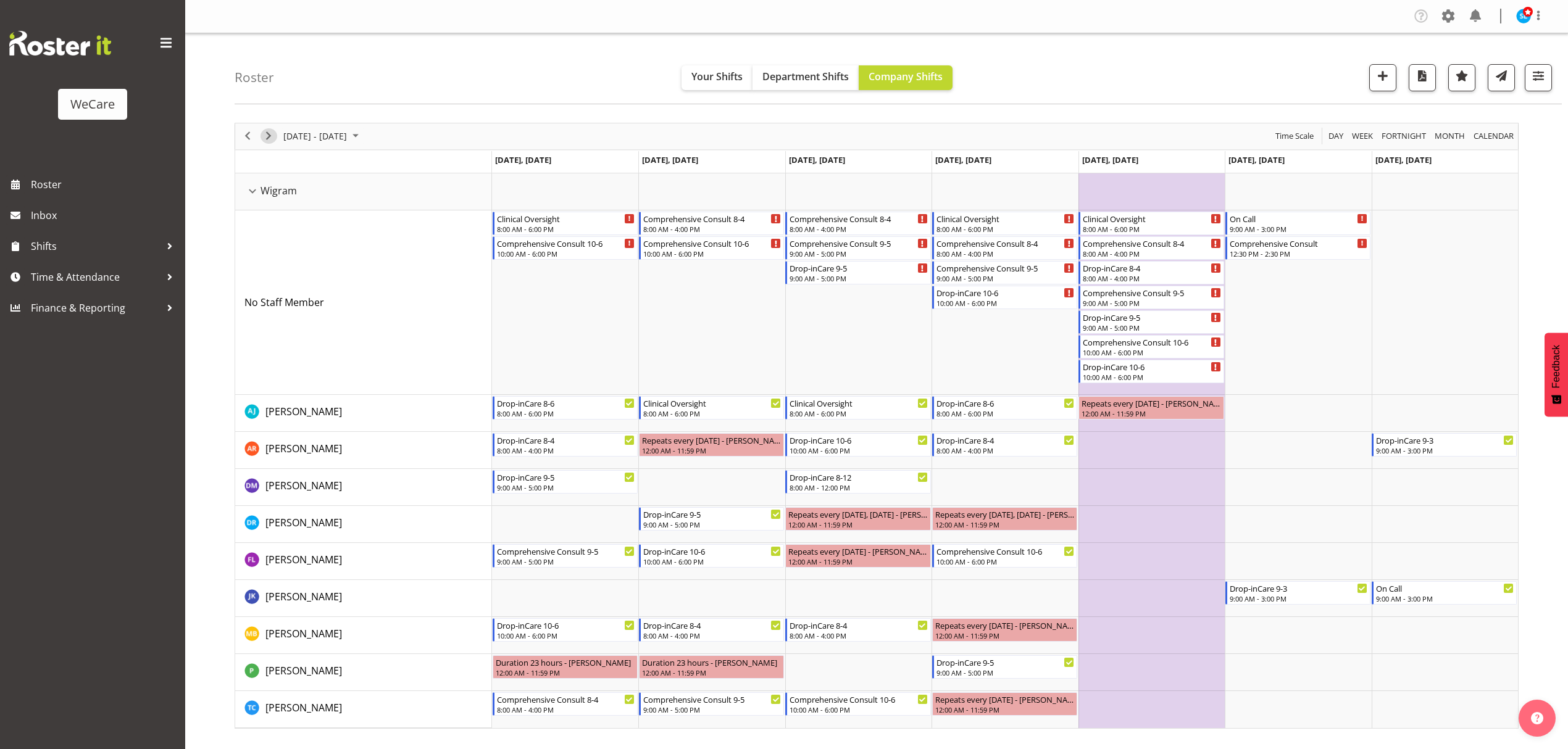
click at [274, 138] on span "Next" at bounding box center [269, 136] width 15 height 15
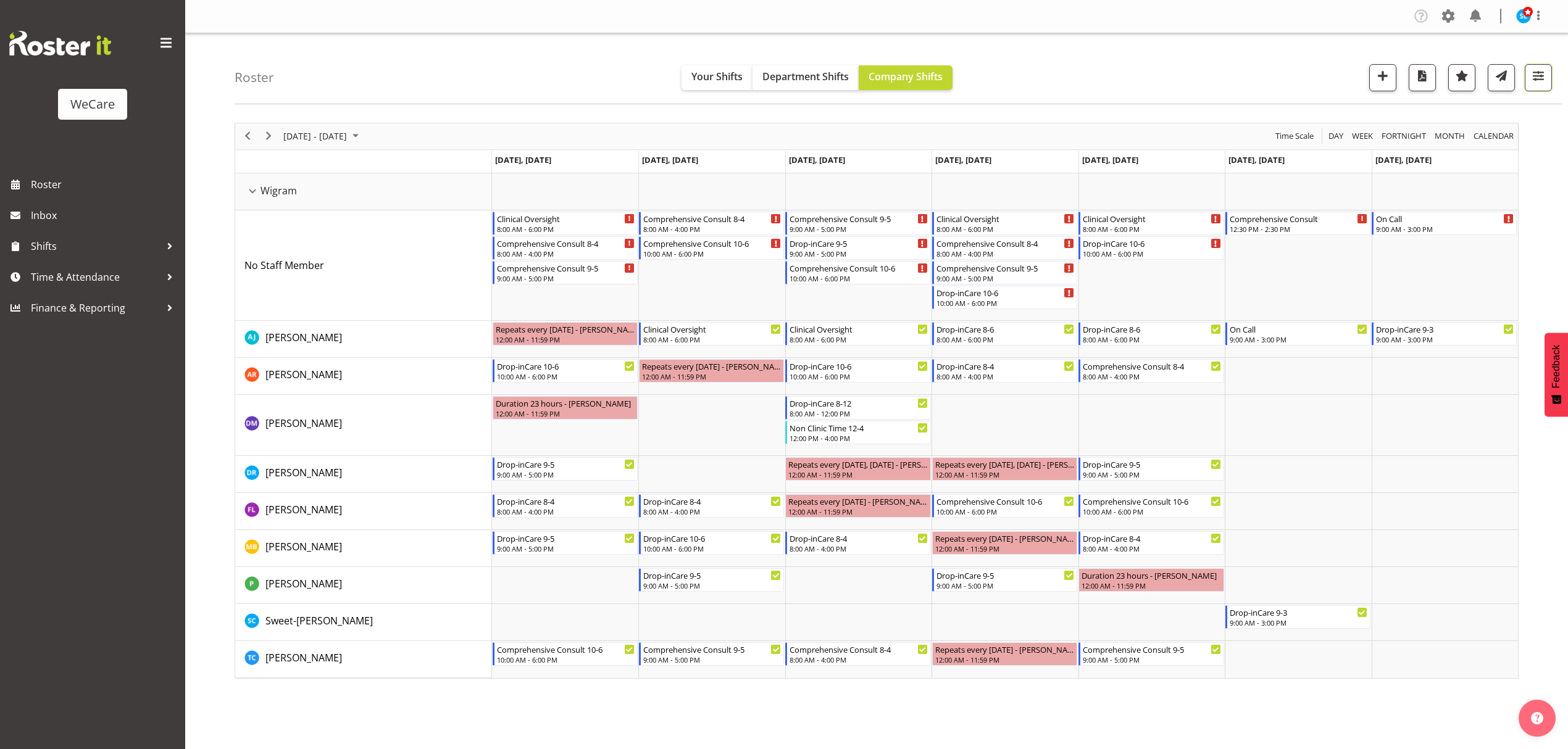
click at [1536, 91] on button "button" at bounding box center [1539, 78] width 27 height 27
click at [1492, 167] on div "1 Locations Clear Business Support Office [GEOGRAPHIC_DATA] Ilam [GEOGRAPHIC_DA…" at bounding box center [1464, 251] width 176 height 306
click at [1492, 155] on span "3 Departments" at bounding box center [1464, 152] width 79 height 15
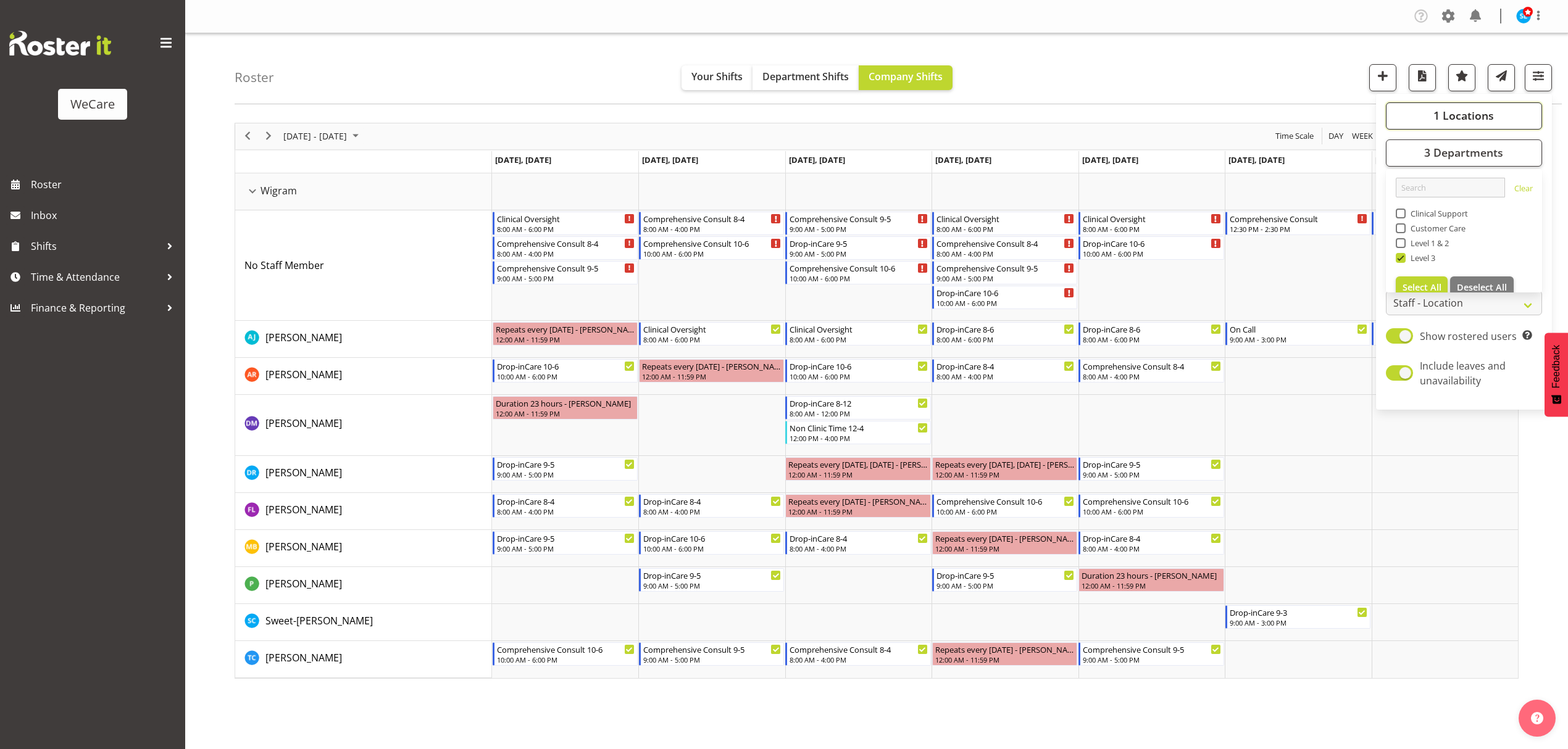
click at [1423, 121] on button "1 Locations" at bounding box center [1464, 116] width 156 height 27
click at [1325, 77] on div "Roster Your Shifts Department Shifts Company Shifts 1 Locations Clear Business …" at bounding box center [898, 69] width 1327 height 71
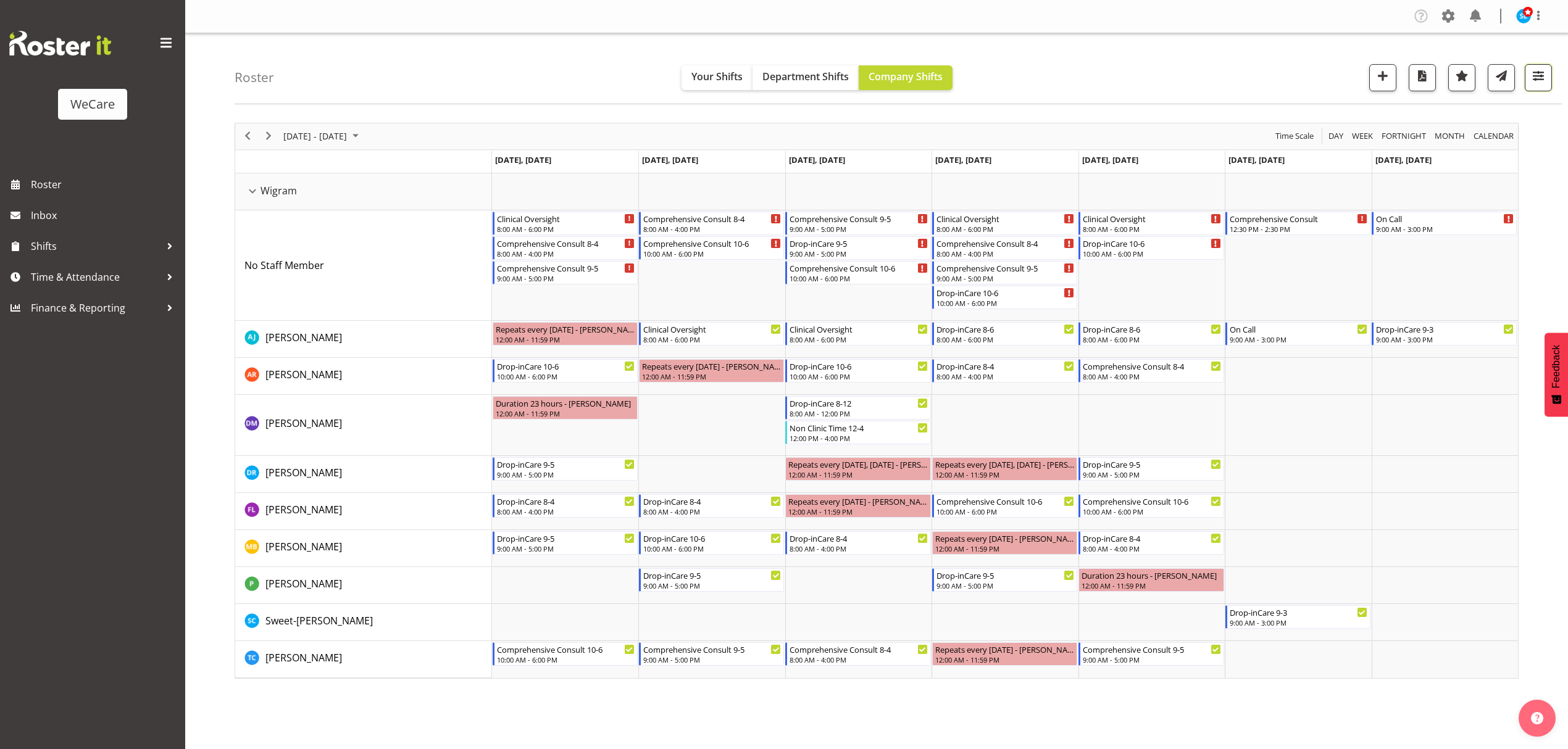
click at [1534, 84] on span "button" at bounding box center [1539, 76] width 16 height 16
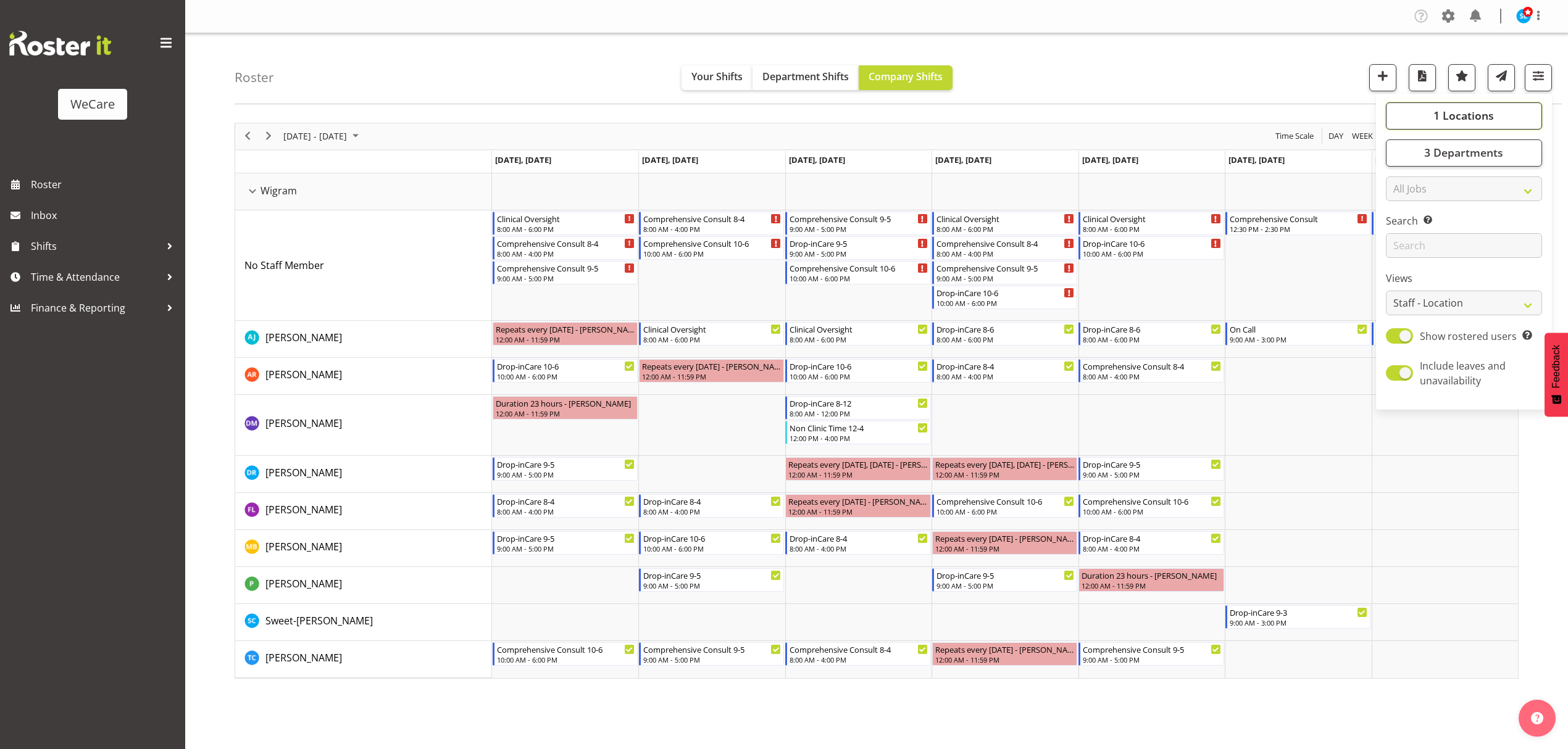
click at [1495, 113] on button "1 Locations" at bounding box center [1464, 116] width 156 height 27
click at [1498, 158] on span "3 Departments" at bounding box center [1464, 152] width 79 height 15
click at [1406, 246] on span "Level 3" at bounding box center [1421, 243] width 30 height 10
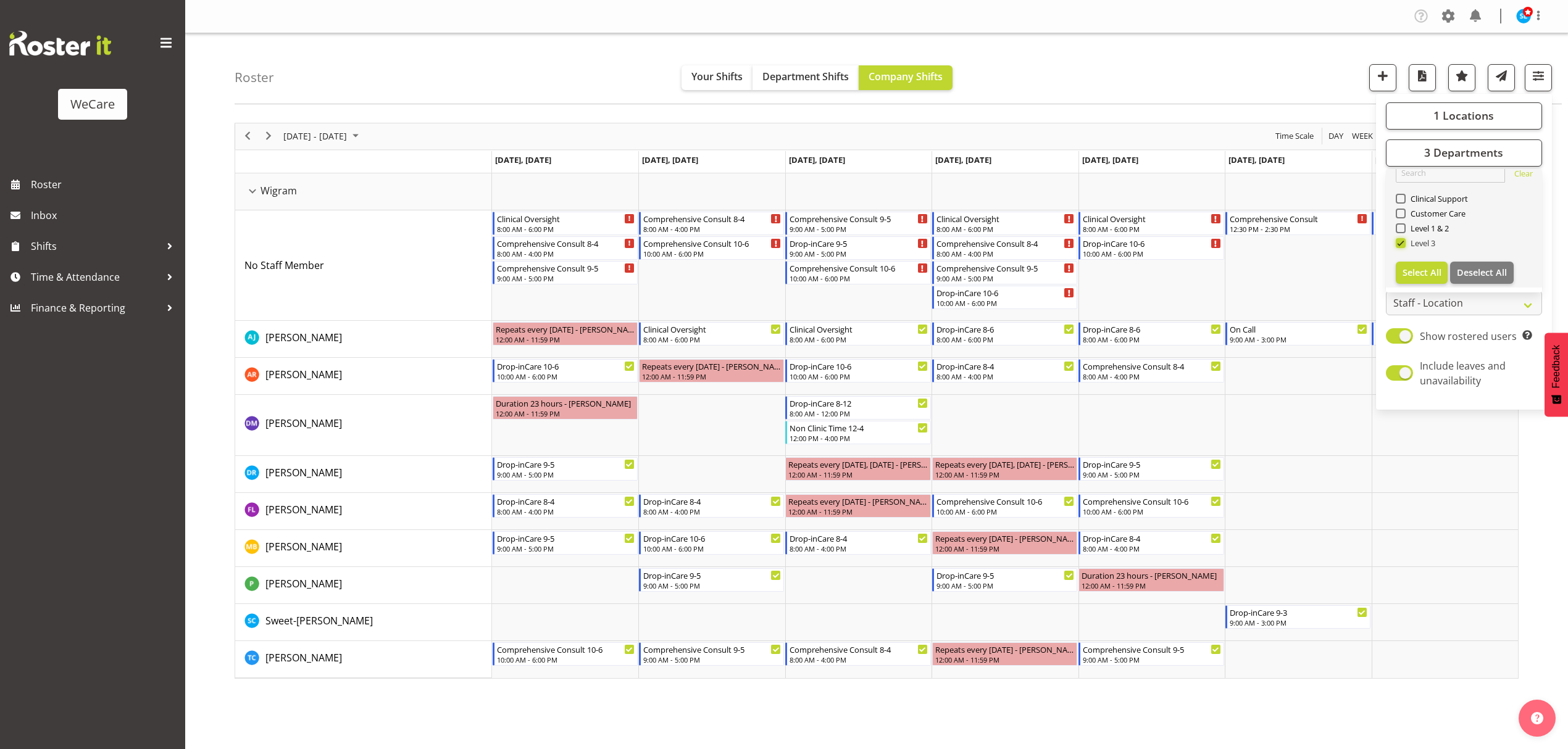
click at [1404, 246] on input "Level 3" at bounding box center [1400, 243] width 8 height 8
checkbox input "false"
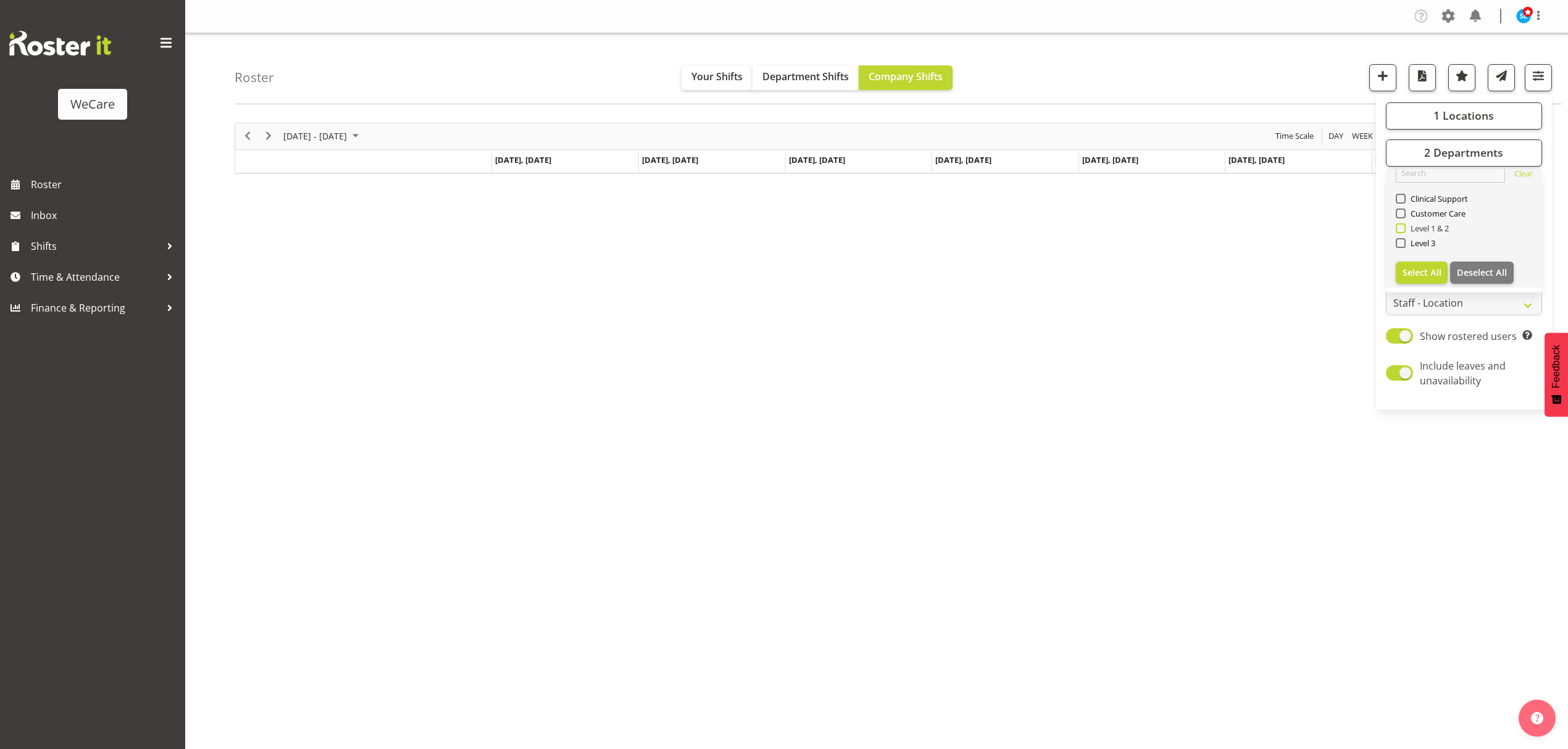
click at [1398, 228] on span at bounding box center [1400, 228] width 10 height 10
click at [1398, 228] on input "Level 1 & 2" at bounding box center [1400, 228] width 8 height 8
checkbox input "true"
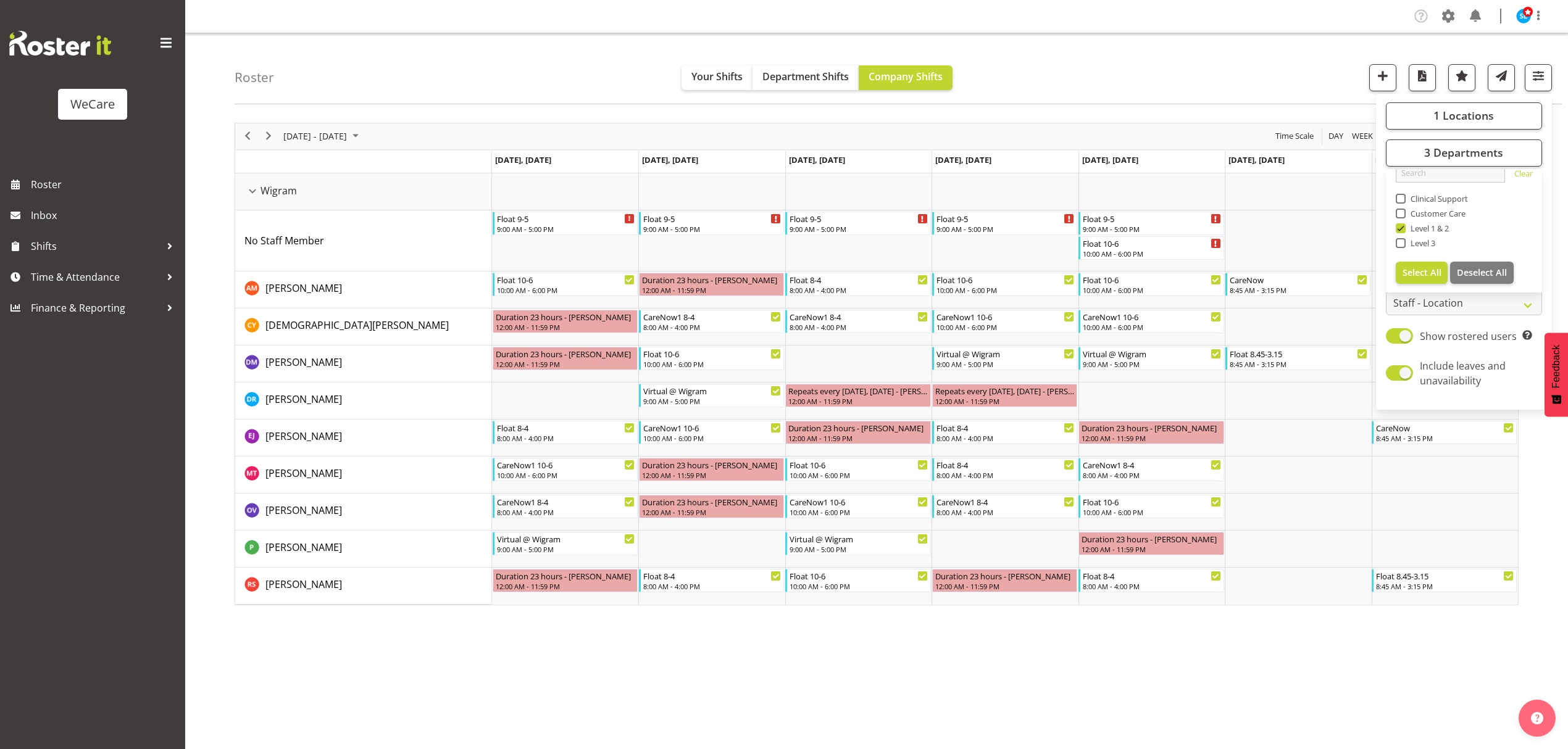
click at [1314, 43] on div "Roster Your Shifts Department Shifts Company Shifts 1 Locations Clear Business …" at bounding box center [898, 69] width 1327 height 71
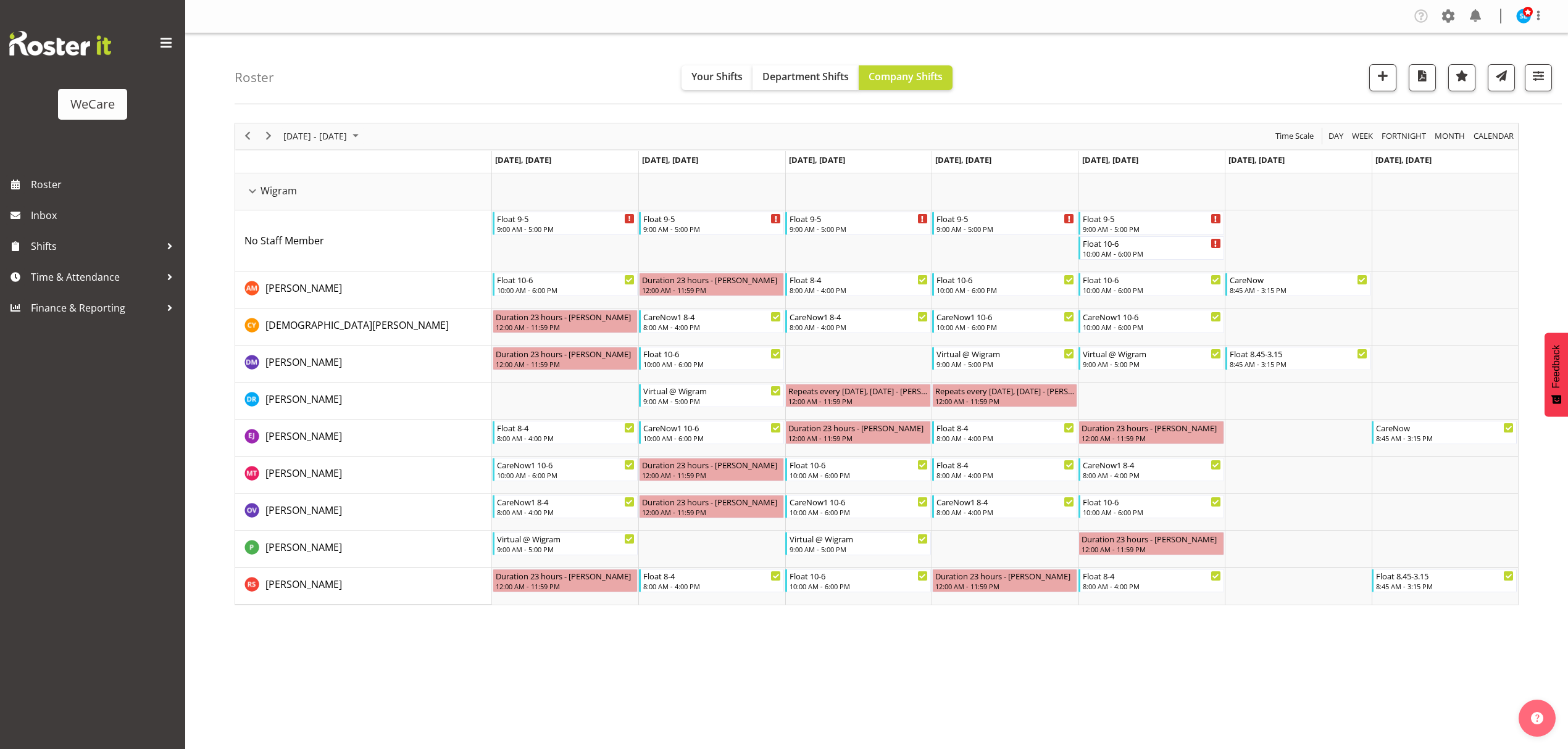
click at [1082, 79] on div "Roster Your Shifts Department Shifts Company Shifts 1 Locations Clear Business …" at bounding box center [898, 69] width 1327 height 71
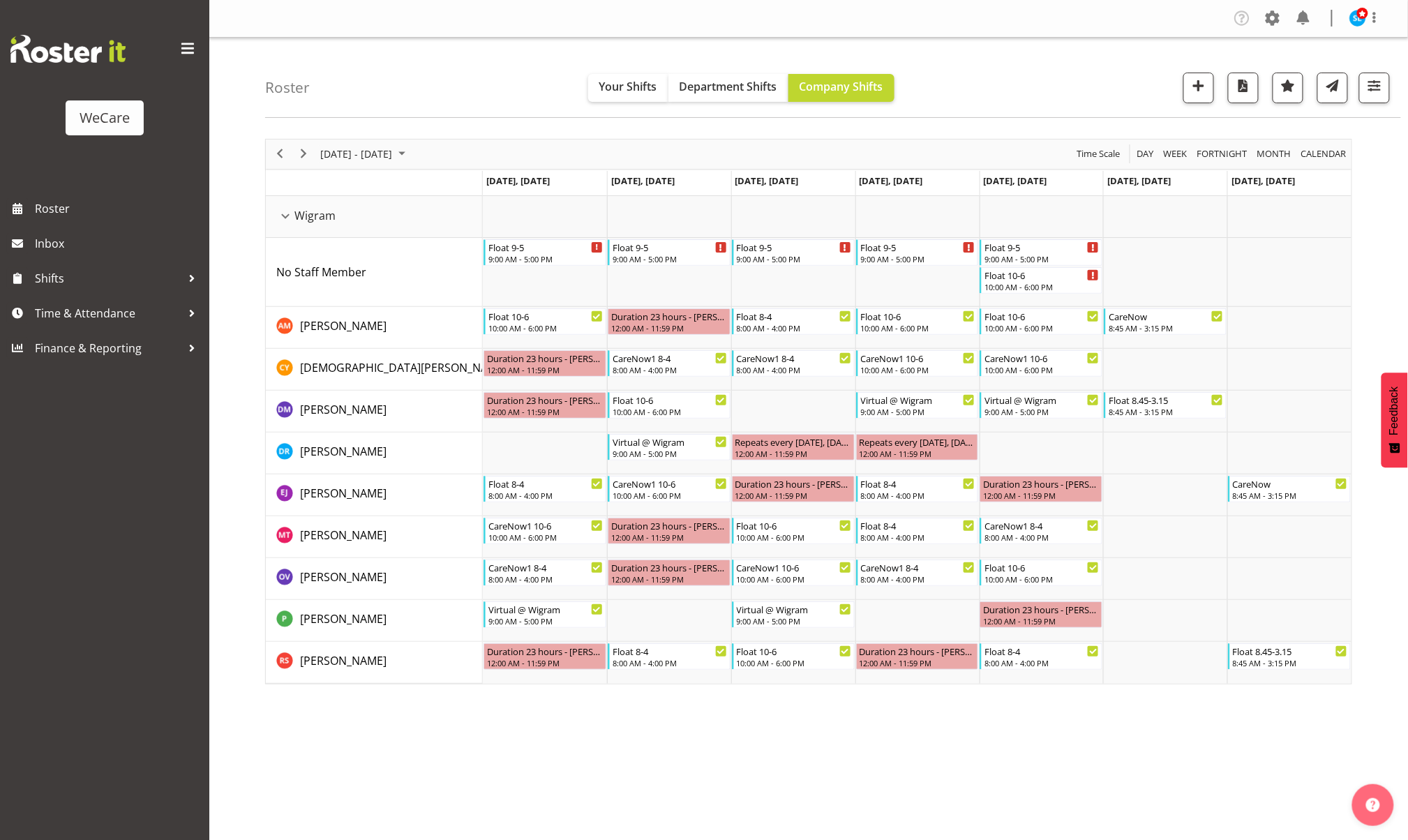
click at [1391, 564] on div "[DATE] - [DATE] [DATE] Day Week Fortnight Month calendar Month Agenda Time Scal…" at bounding box center [836, 411] width 1143 height 567
